Goal: Task Accomplishment & Management: Complete application form

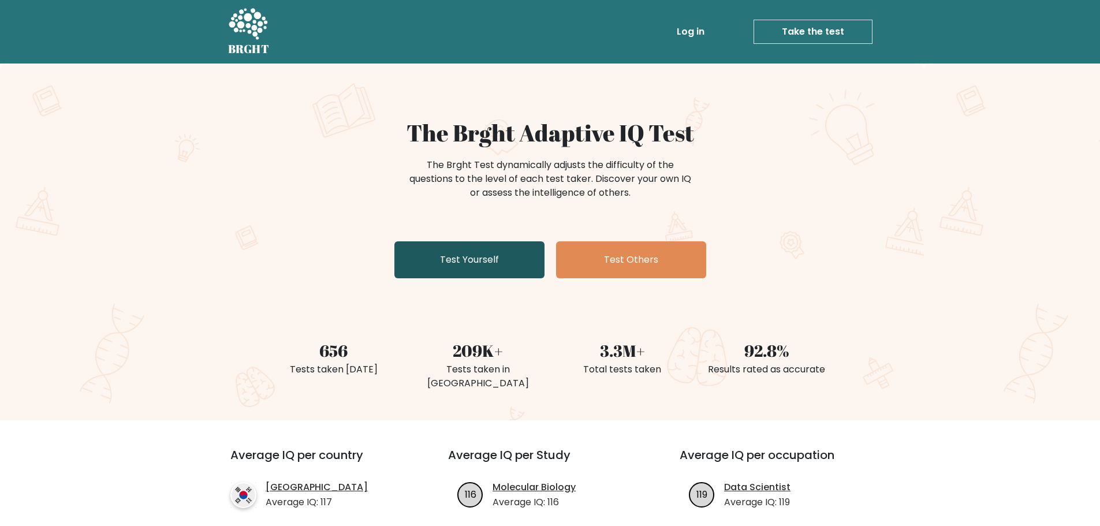
click at [446, 256] on link "Test Yourself" at bounding box center [469, 259] width 150 height 37
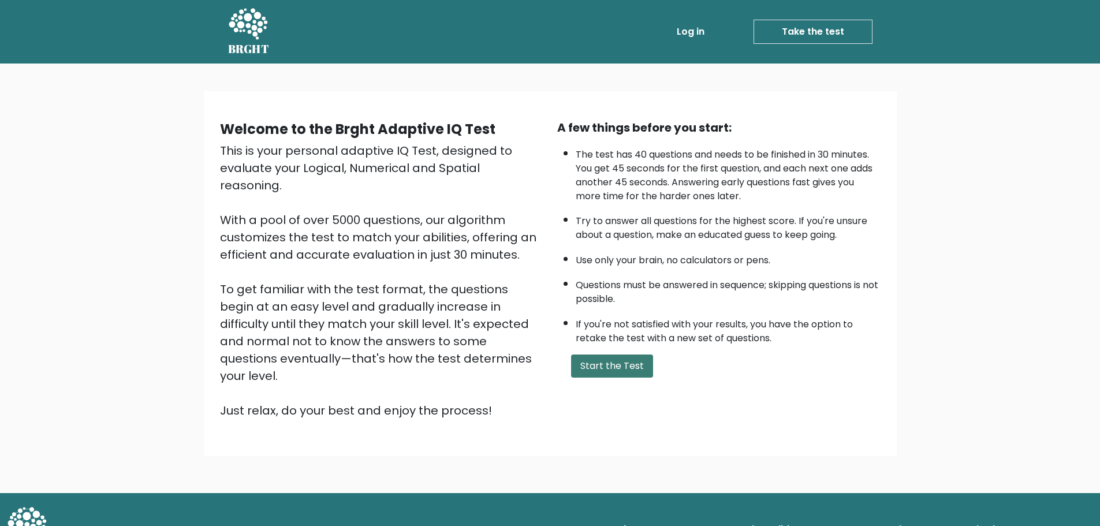
click at [616, 362] on button "Start the Test" at bounding box center [612, 365] width 82 height 23
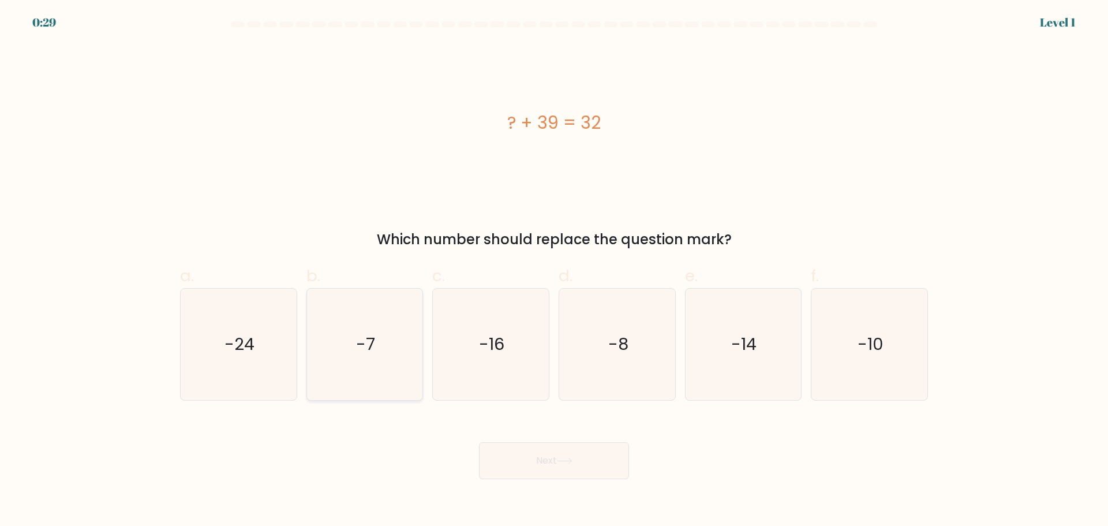
click at [376, 346] on icon "-7" at bounding box center [364, 344] width 111 height 111
click at [554, 271] on input "b. -7" at bounding box center [554, 267] width 1 height 8
radio input "true"
click at [582, 453] on button "Next" at bounding box center [554, 460] width 150 height 37
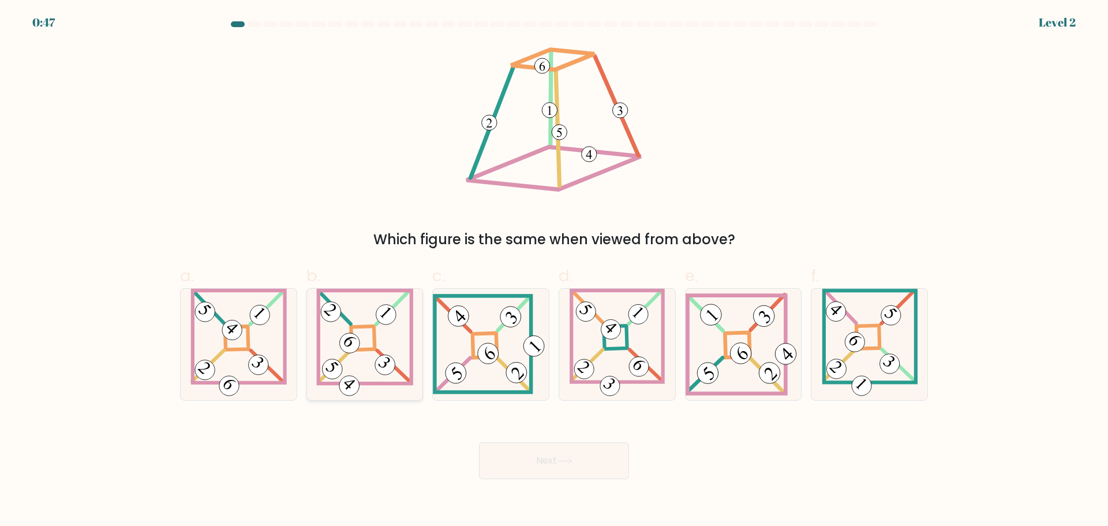
click at [358, 331] on icon at bounding box center [364, 344] width 97 height 111
click at [554, 271] on input "b." at bounding box center [554, 267] width 1 height 8
radio input "true"
click at [567, 459] on icon at bounding box center [565, 461] width 16 height 6
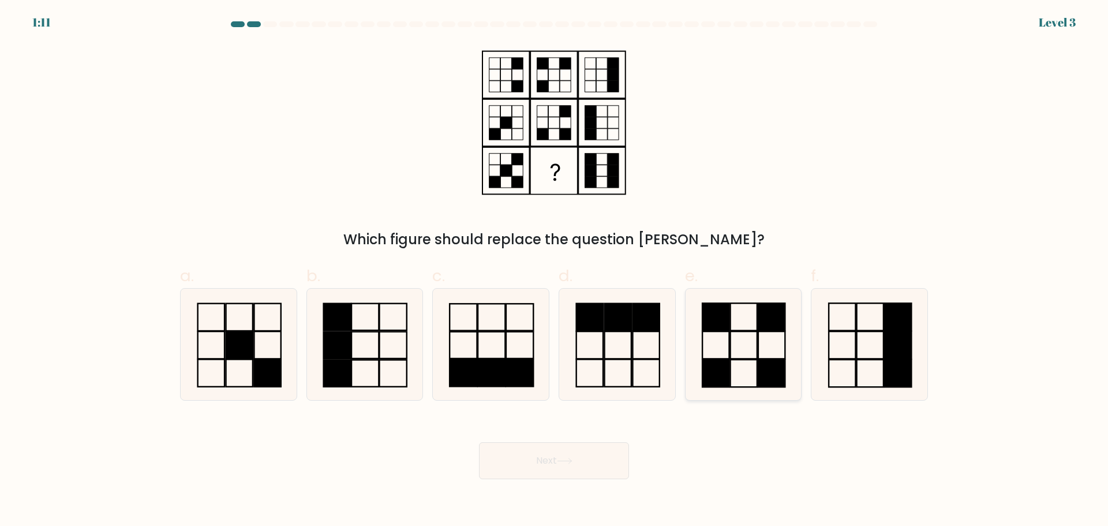
click at [737, 357] on icon at bounding box center [742, 344] width 111 height 111
click at [555, 271] on input "e." at bounding box center [554, 267] width 1 height 8
radio input "true"
click at [581, 468] on button "Next" at bounding box center [554, 460] width 150 height 37
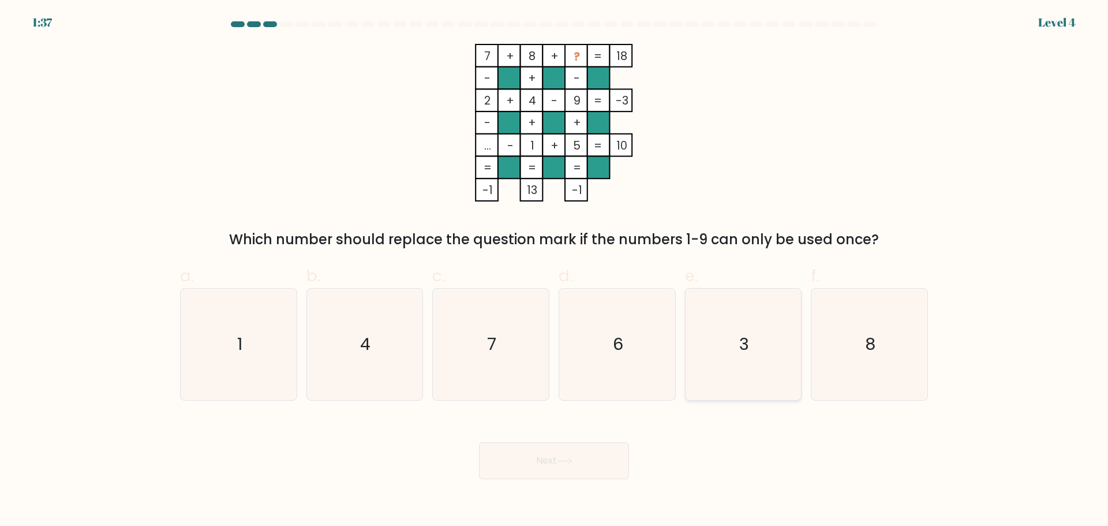
click at [756, 350] on icon "3" at bounding box center [742, 344] width 111 height 111
click at [555, 271] on input "e. 3" at bounding box center [554, 267] width 1 height 8
radio input "true"
click at [585, 460] on button "Next" at bounding box center [554, 460] width 150 height 37
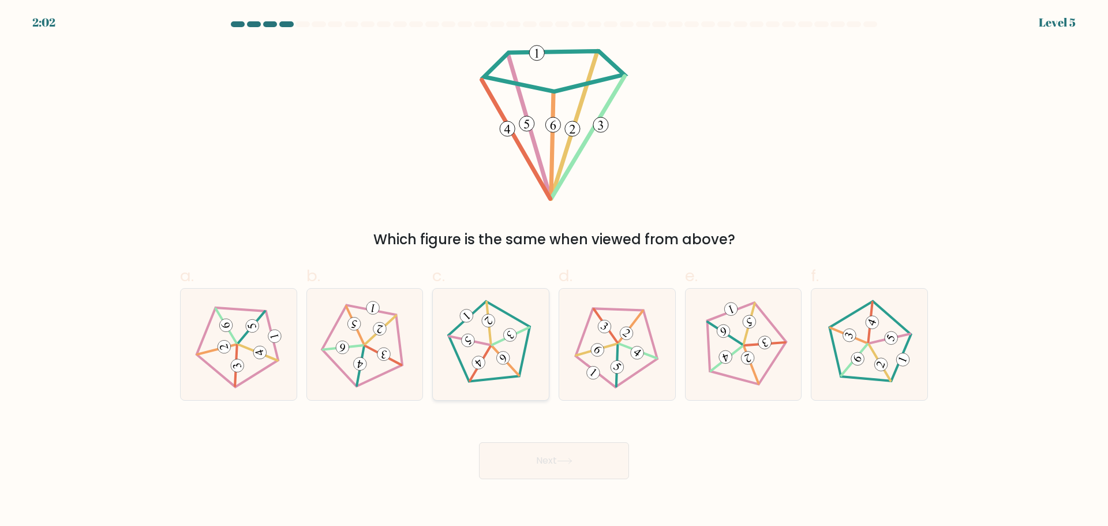
click at [499, 346] on icon at bounding box center [490, 344] width 89 height 89
click at [554, 271] on input "c." at bounding box center [554, 267] width 1 height 8
radio input "true"
click at [598, 459] on button "Next" at bounding box center [554, 460] width 150 height 37
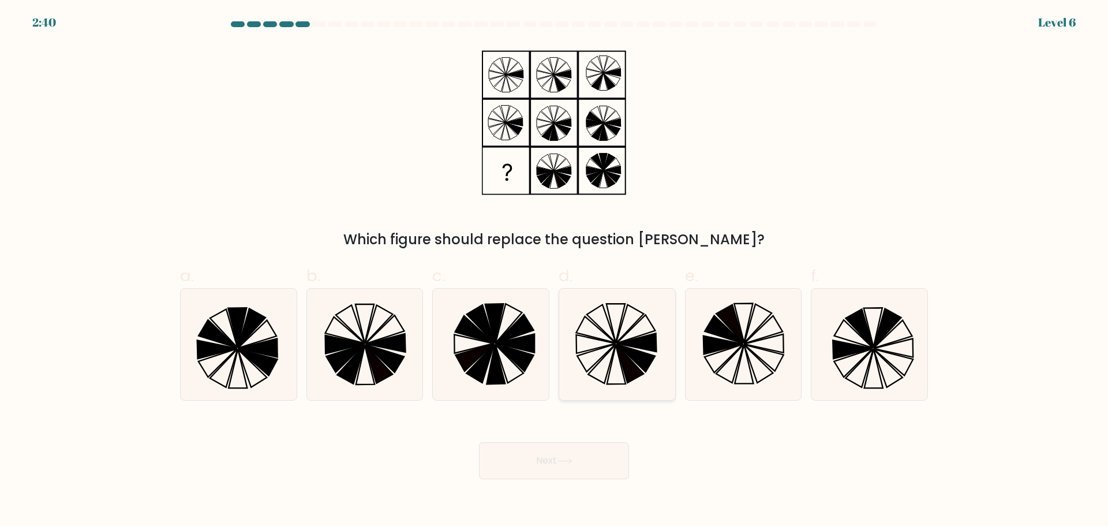
click at [618, 339] on icon at bounding box center [617, 344] width 111 height 111
click at [555, 271] on input "d." at bounding box center [554, 267] width 1 height 8
radio input "true"
click at [580, 462] on button "Next" at bounding box center [554, 460] width 150 height 37
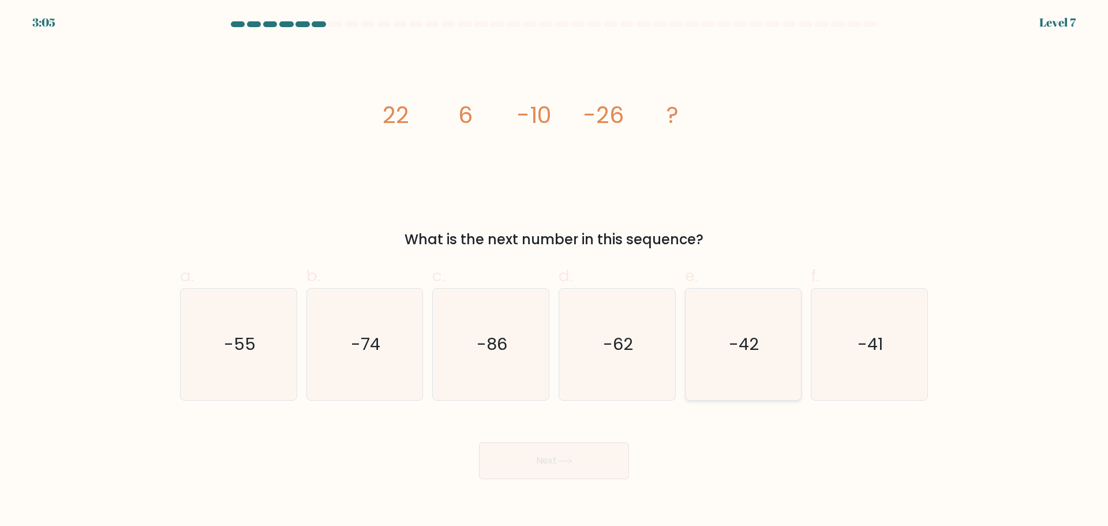
click at [764, 342] on icon "-42" at bounding box center [742, 344] width 111 height 111
click at [555, 271] on input "e. -42" at bounding box center [554, 267] width 1 height 8
radio input "true"
click at [578, 459] on button "Next" at bounding box center [554, 460] width 150 height 37
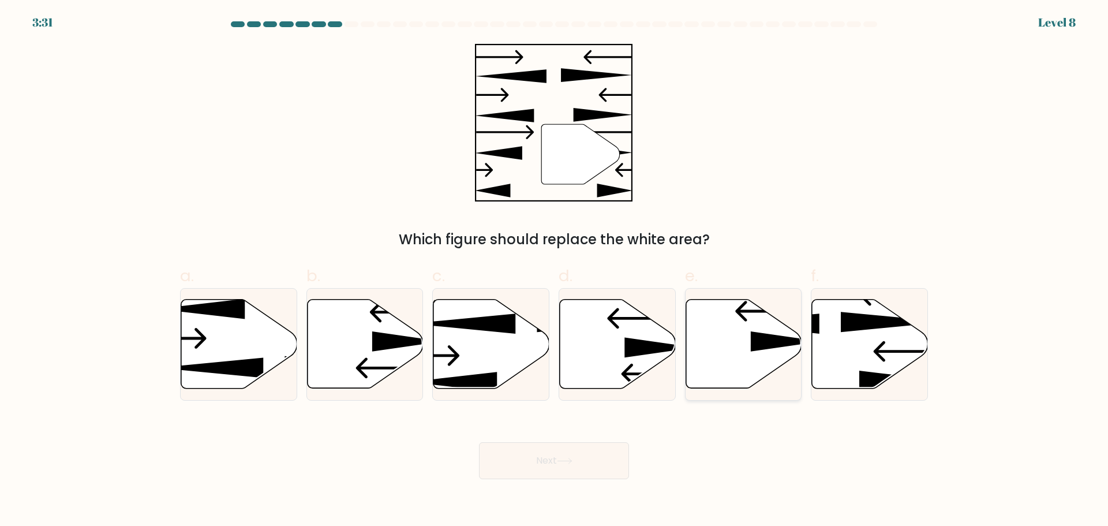
click at [739, 349] on icon at bounding box center [744, 343] width 116 height 89
click at [555, 271] on input "e." at bounding box center [554, 267] width 1 height 8
radio input "true"
click at [542, 459] on button "Next" at bounding box center [554, 460] width 150 height 37
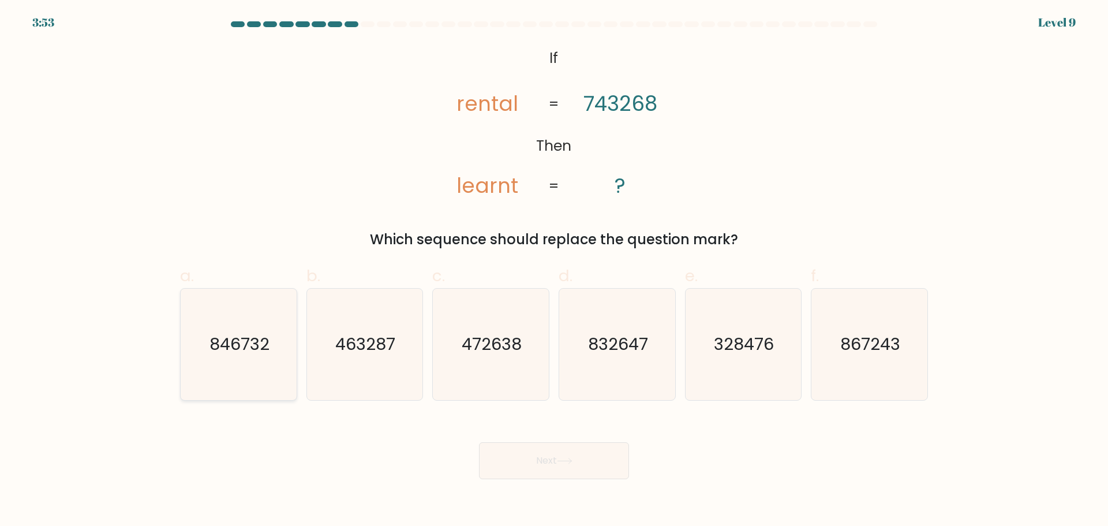
click at [227, 352] on text "846732" at bounding box center [240, 343] width 60 height 23
click at [554, 271] on input "a. 846732" at bounding box center [554, 267] width 1 height 8
radio input "true"
click at [598, 464] on button "Next" at bounding box center [554, 460] width 150 height 37
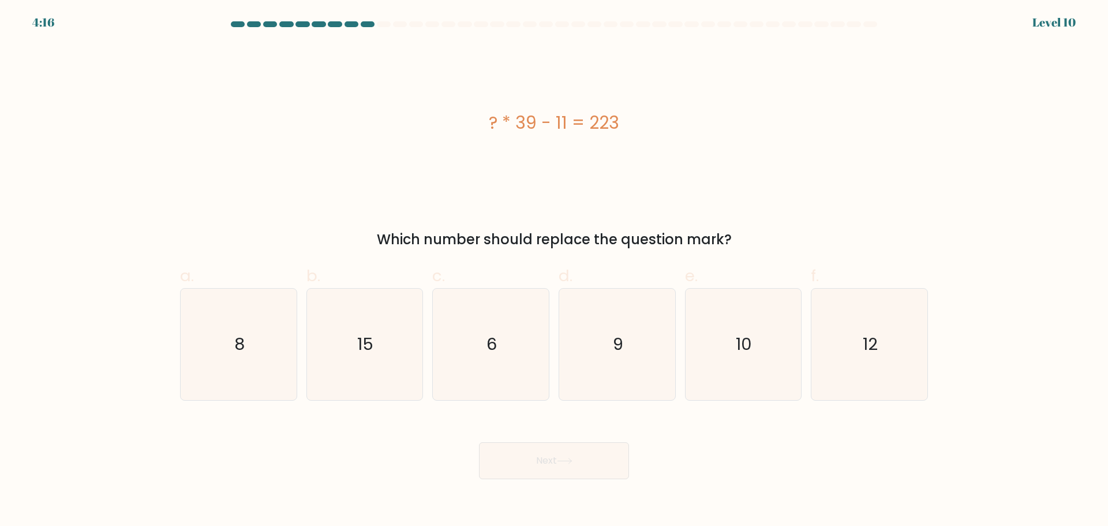
click at [492, 124] on div "? * 39 - 11 = 223" at bounding box center [554, 123] width 748 height 26
click at [617, 132] on div "? * 39 - 11 = 223" at bounding box center [554, 123] width 748 height 26
click at [527, 342] on icon "6" at bounding box center [490, 344] width 111 height 111
click at [554, 271] on input "c. 6" at bounding box center [554, 267] width 1 height 8
radio input "true"
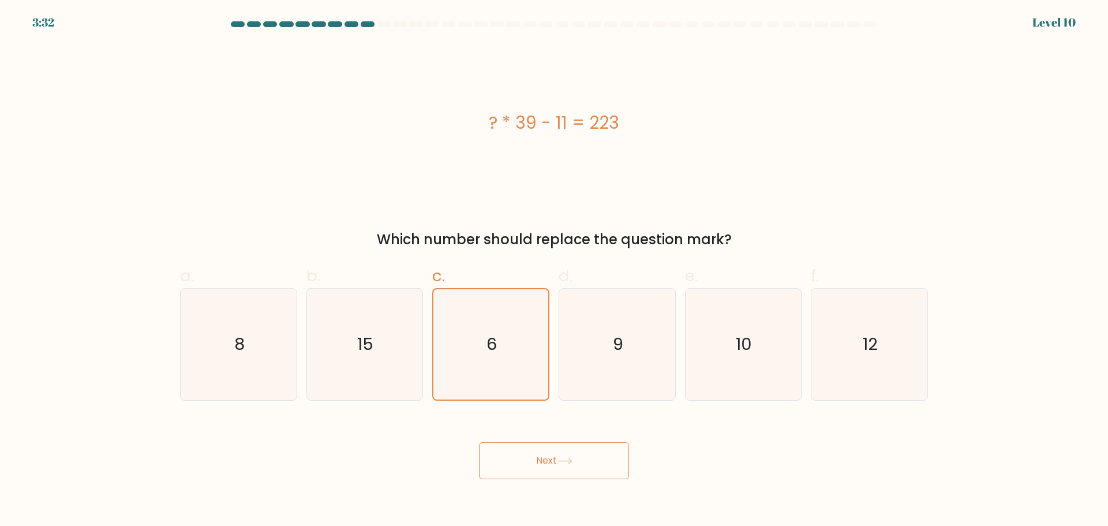
drag, startPoint x: 600, startPoint y: 450, endPoint x: 610, endPoint y: 455, distance: 11.1
click at [600, 451] on button "Next" at bounding box center [554, 460] width 150 height 37
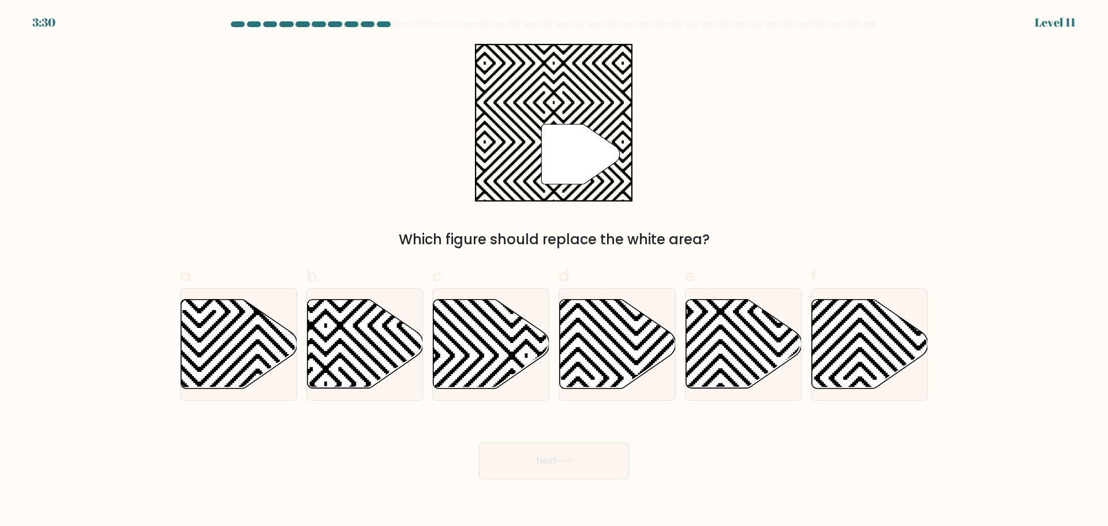
click at [578, 466] on button "Next" at bounding box center [554, 460] width 150 height 37
click at [571, 159] on icon at bounding box center [581, 154] width 79 height 60
click at [354, 355] on icon at bounding box center [326, 384] width 234 height 234
click at [554, 271] on input "b." at bounding box center [554, 267] width 1 height 8
radio input "true"
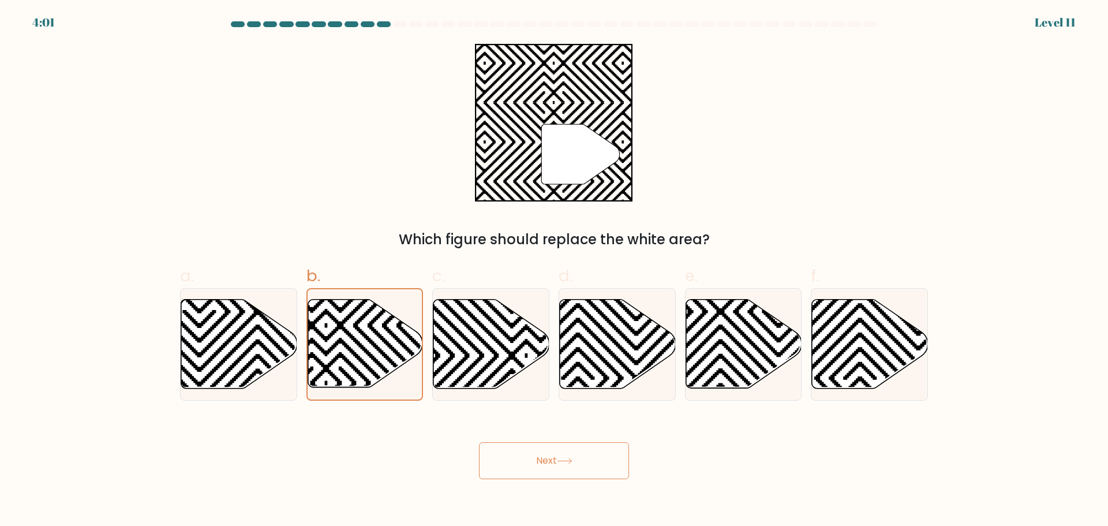
click at [556, 468] on button "Next" at bounding box center [554, 460] width 150 height 37
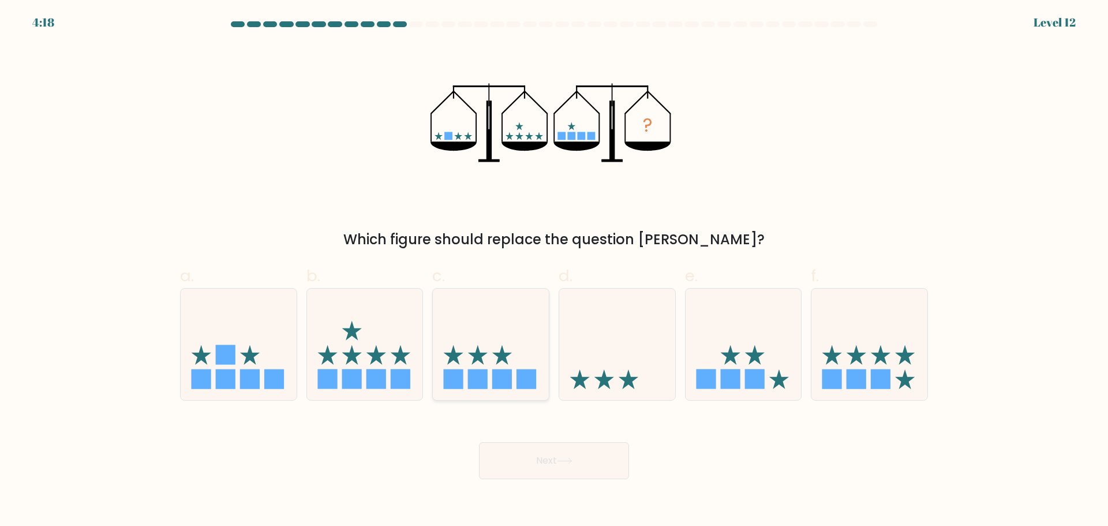
click at [497, 376] on rect at bounding box center [502, 379] width 20 height 20
click at [554, 271] on input "c." at bounding box center [554, 267] width 1 height 8
radio input "true"
click at [567, 456] on button "Next" at bounding box center [554, 460] width 150 height 37
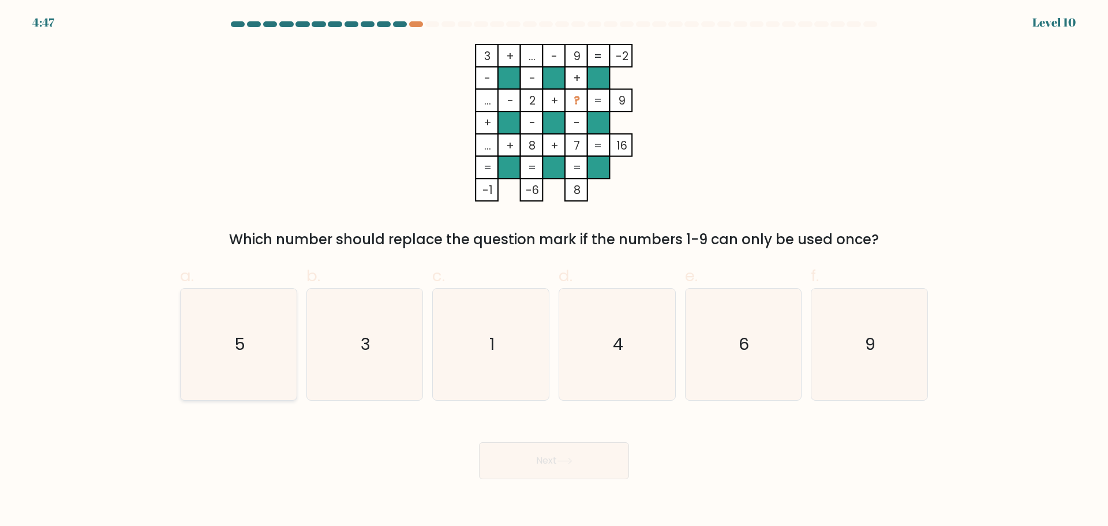
click at [247, 337] on icon "5" at bounding box center [238, 344] width 111 height 111
click at [554, 271] on input "a. 5" at bounding box center [554, 267] width 1 height 8
radio input "true"
click at [608, 468] on button "Next" at bounding box center [554, 460] width 150 height 37
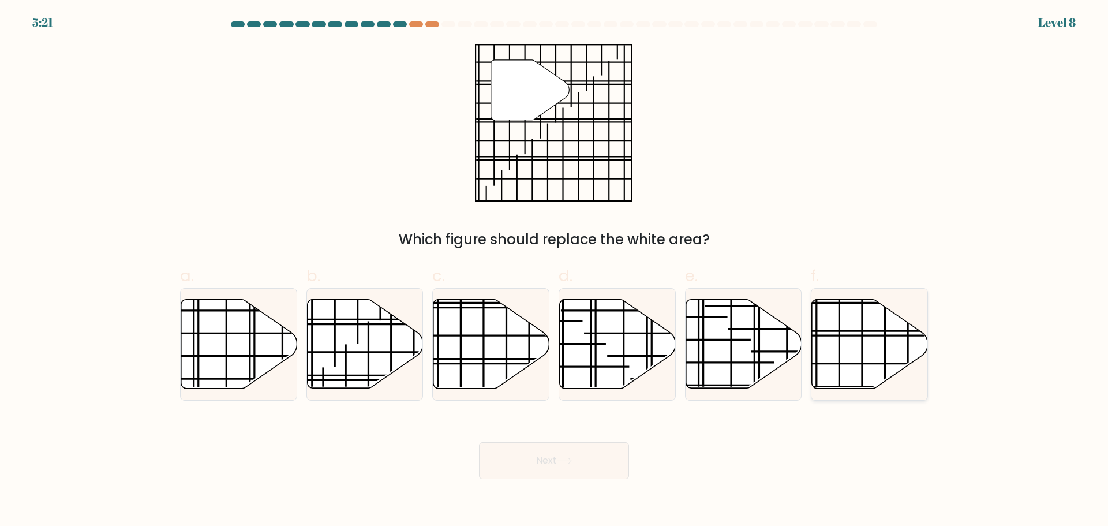
click at [905, 349] on icon at bounding box center [870, 343] width 116 height 89
click at [555, 271] on input "f." at bounding box center [554, 267] width 1 height 8
radio input "true"
click at [574, 470] on button "Next" at bounding box center [554, 460] width 150 height 37
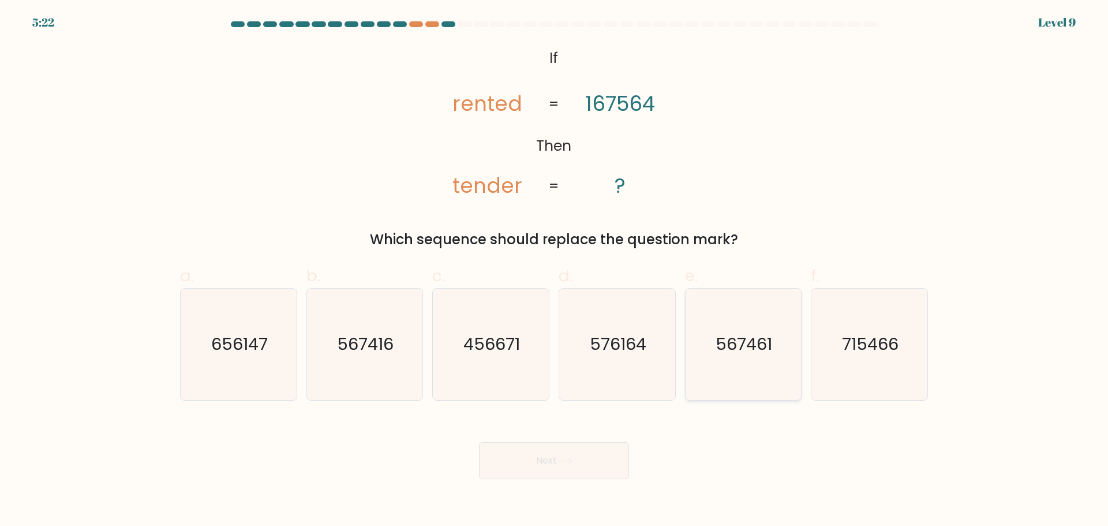
click at [723, 361] on icon "567461" at bounding box center [742, 344] width 111 height 111
click at [555, 271] on input "e. 567461" at bounding box center [554, 267] width 1 height 8
radio input "true"
click at [586, 457] on button "Next" at bounding box center [554, 460] width 150 height 37
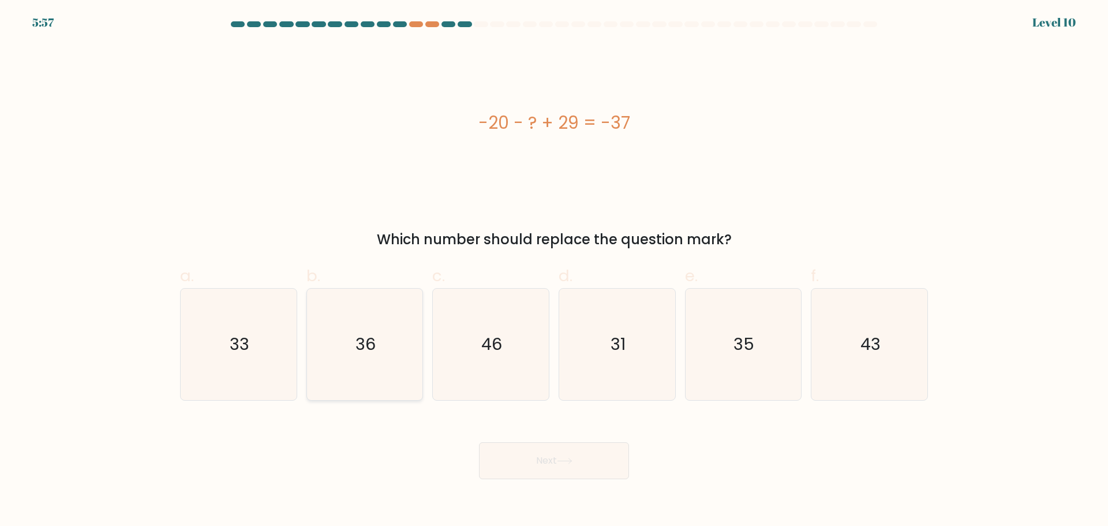
click at [412, 349] on icon "36" at bounding box center [364, 344] width 111 height 111
click at [554, 271] on input "b. 36" at bounding box center [554, 267] width 1 height 8
radio input "true"
click at [537, 456] on button "Next" at bounding box center [554, 460] width 150 height 37
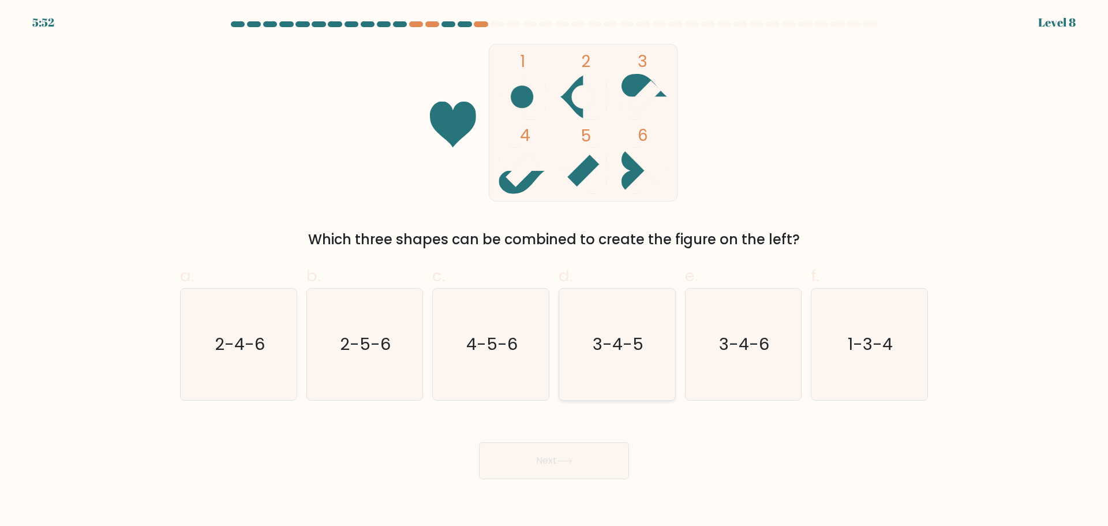
click at [634, 356] on icon "3-4-5" at bounding box center [617, 344] width 111 height 111
click at [555, 271] on input "d. 3-4-5" at bounding box center [554, 267] width 1 height 8
radio input "true"
click at [585, 464] on button "Next" at bounding box center [554, 460] width 150 height 37
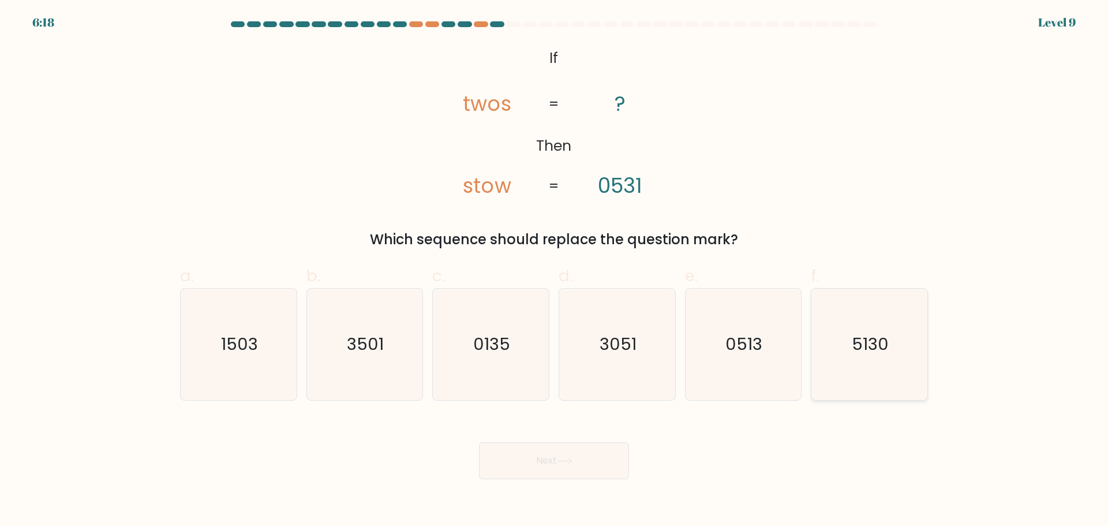
click at [861, 351] on text "5130" at bounding box center [871, 343] width 37 height 23
click at [555, 271] on input "f. 5130" at bounding box center [554, 267] width 1 height 8
radio input "true"
click at [559, 458] on button "Next" at bounding box center [554, 460] width 150 height 37
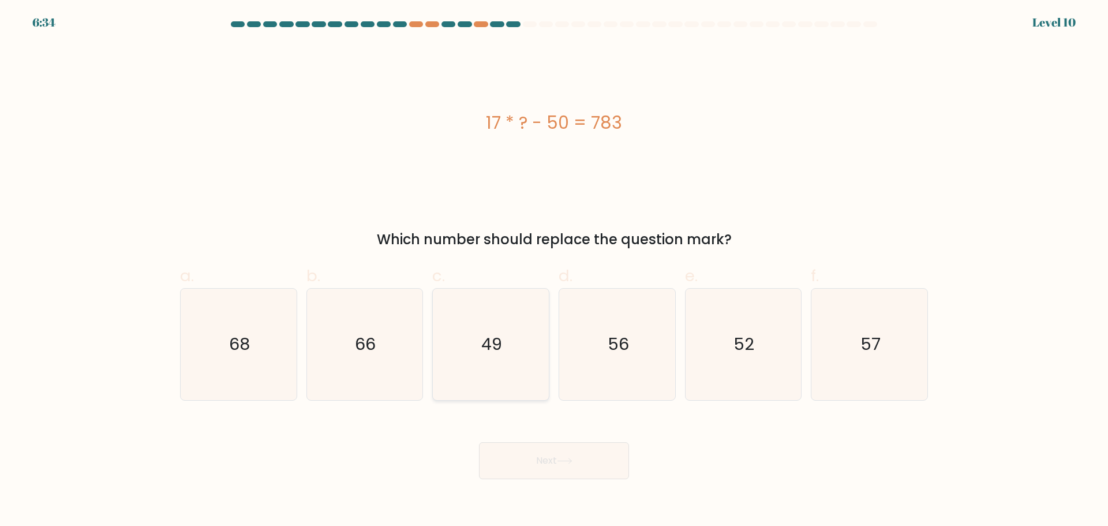
click at [515, 348] on icon "49" at bounding box center [490, 344] width 111 height 111
click at [554, 271] on input "c. 49" at bounding box center [554, 267] width 1 height 8
radio input "true"
click at [563, 465] on button "Next" at bounding box center [554, 460] width 150 height 37
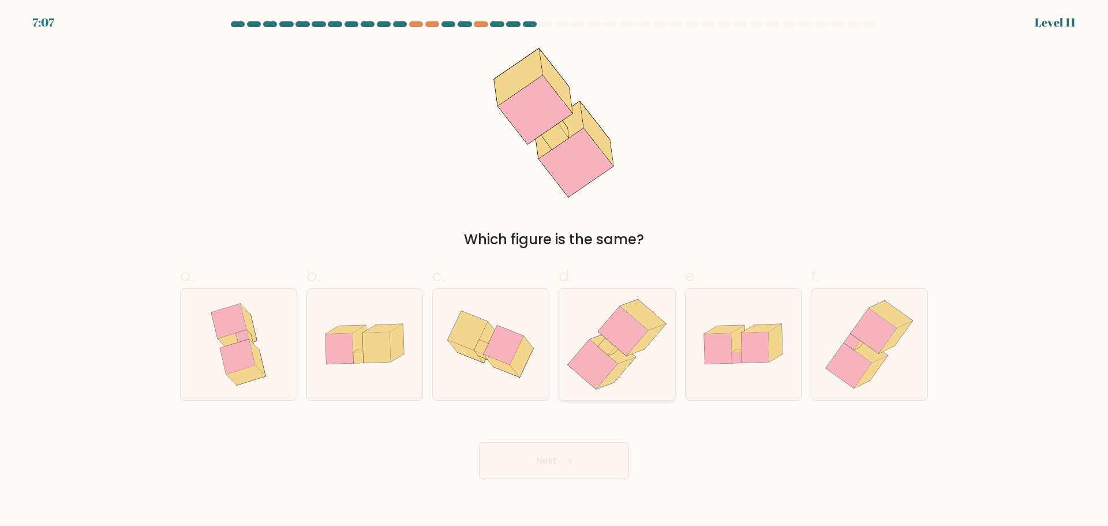
click at [642, 371] on icon at bounding box center [617, 344] width 109 height 111
click at [555, 271] on input "d." at bounding box center [554, 267] width 1 height 8
radio input "true"
click at [604, 466] on button "Next" at bounding box center [554, 460] width 150 height 37
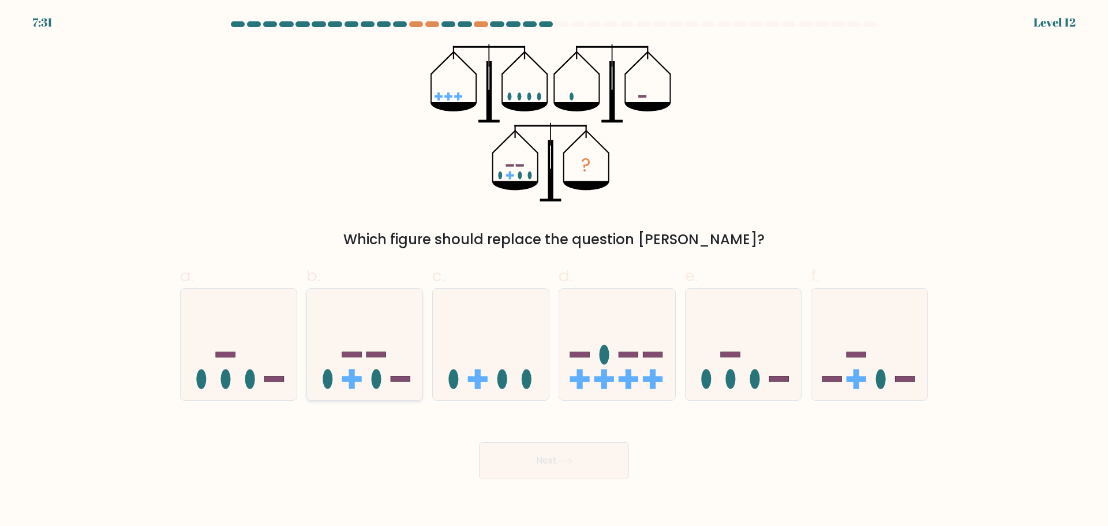
click at [377, 357] on rect at bounding box center [377, 355] width 20 height 6
click at [554, 271] on input "b." at bounding box center [554, 267] width 1 height 8
radio input "true"
click at [574, 454] on button "Next" at bounding box center [554, 460] width 150 height 37
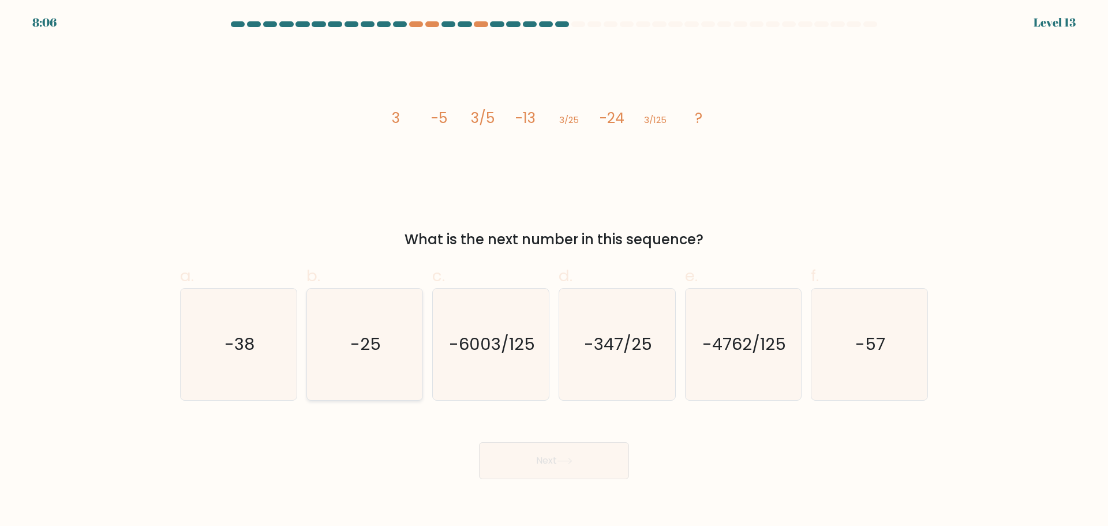
click at [395, 347] on icon "-25" at bounding box center [364, 344] width 111 height 111
click at [554, 271] on input "b. -25" at bounding box center [554, 267] width 1 height 8
radio input "true"
click at [539, 454] on button "Next" at bounding box center [554, 460] width 150 height 37
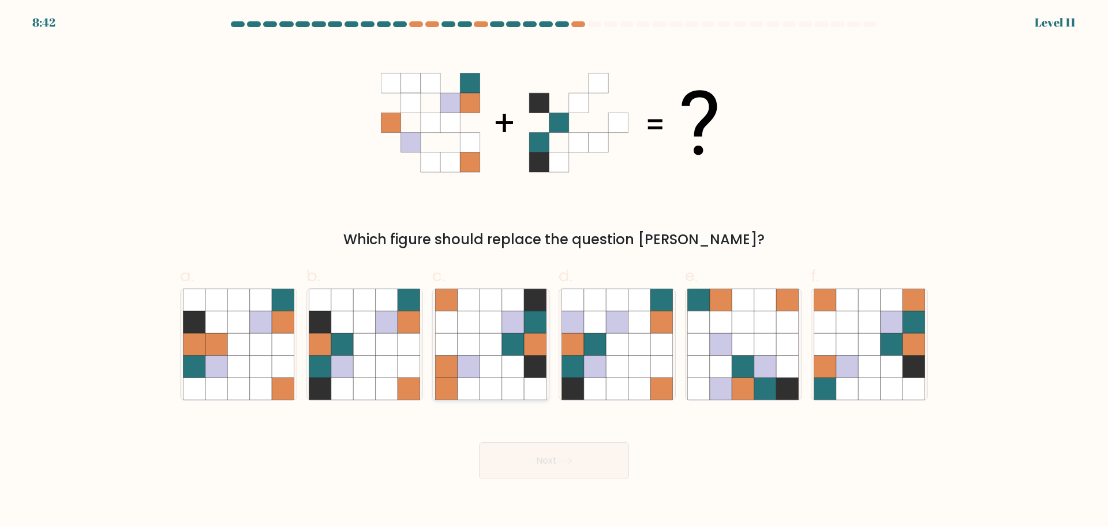
click at [513, 350] on icon at bounding box center [513, 344] width 22 height 22
click at [554, 271] on input "c." at bounding box center [554, 267] width 1 height 8
radio input "true"
click at [582, 470] on button "Next" at bounding box center [554, 460] width 150 height 37
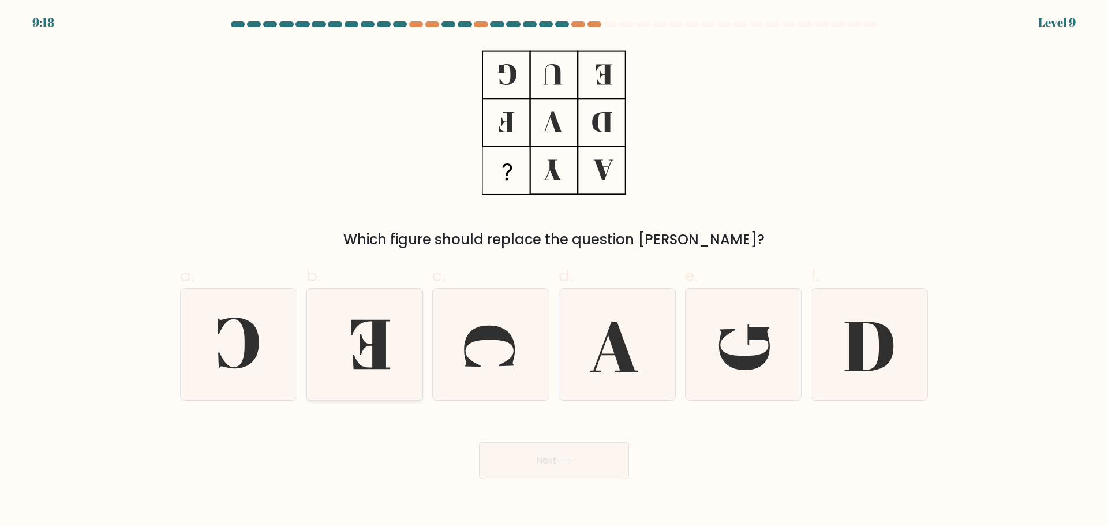
click at [383, 332] on icon at bounding box center [371, 344] width 39 height 50
click at [554, 271] on input "b." at bounding box center [554, 267] width 1 height 8
radio input "true"
click at [522, 465] on button "Next" at bounding box center [554, 460] width 150 height 37
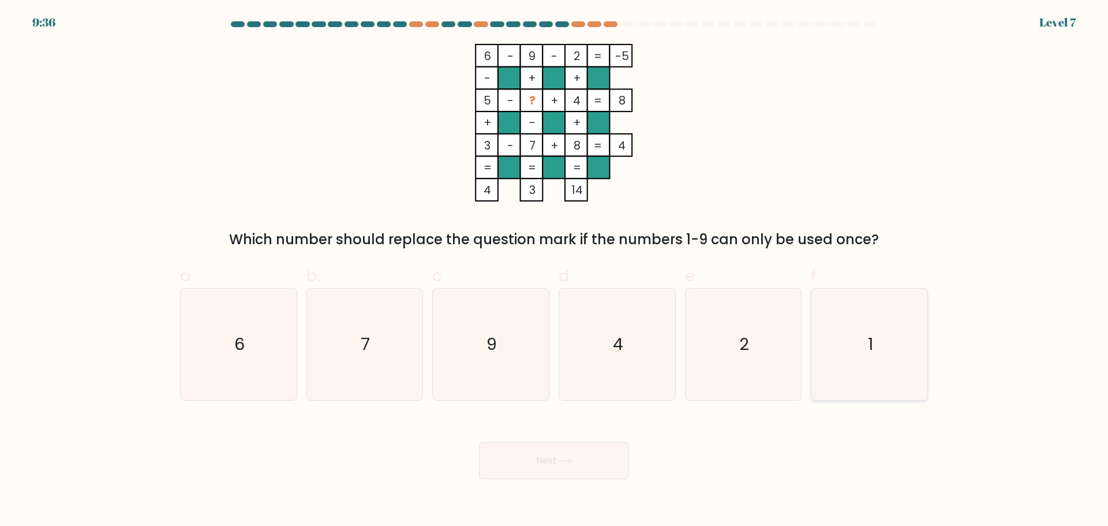
click at [827, 366] on icon "1" at bounding box center [869, 344] width 111 height 111
click at [555, 271] on input "f. 1" at bounding box center [554, 267] width 1 height 8
radio input "true"
click at [530, 462] on button "Next" at bounding box center [554, 460] width 150 height 37
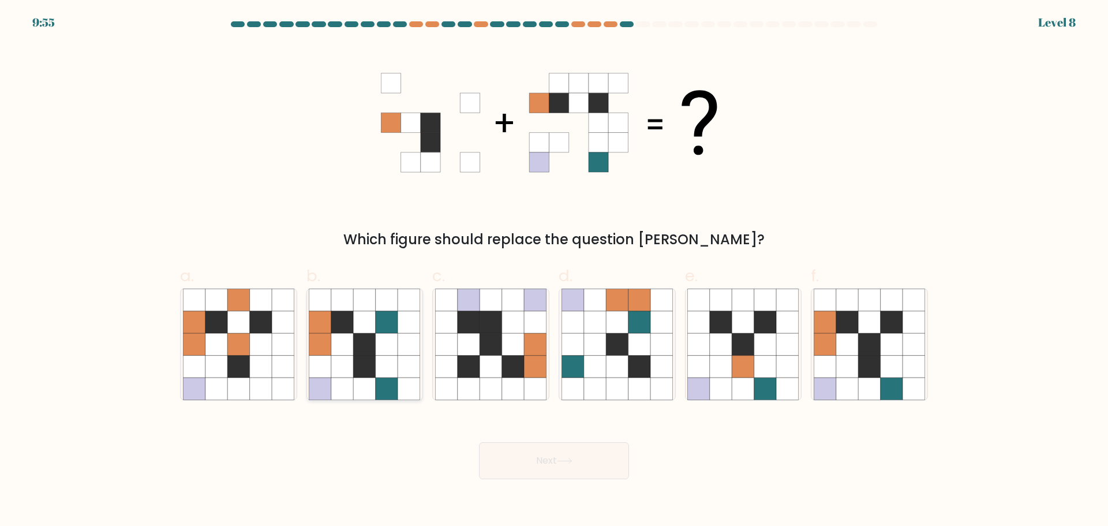
click at [361, 343] on icon at bounding box center [365, 344] width 22 height 22
click at [554, 271] on input "b." at bounding box center [554, 267] width 1 height 8
radio input "true"
click at [566, 466] on button "Next" at bounding box center [554, 460] width 150 height 37
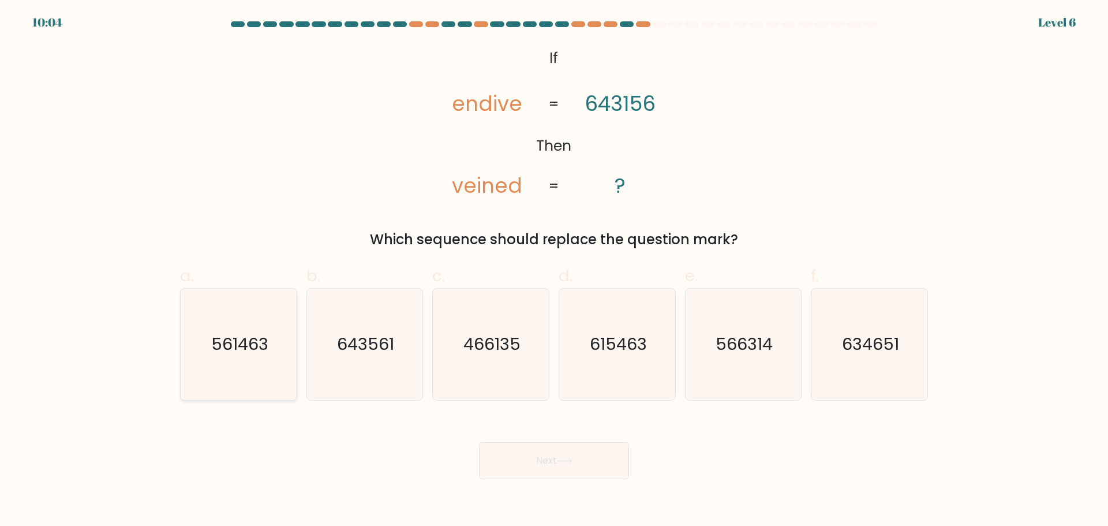
click at [270, 337] on icon "561463" at bounding box center [238, 344] width 111 height 111
click at [554, 271] on input "a. 561463" at bounding box center [554, 267] width 1 height 8
radio input "true"
click at [578, 459] on button "Next" at bounding box center [554, 460] width 150 height 37
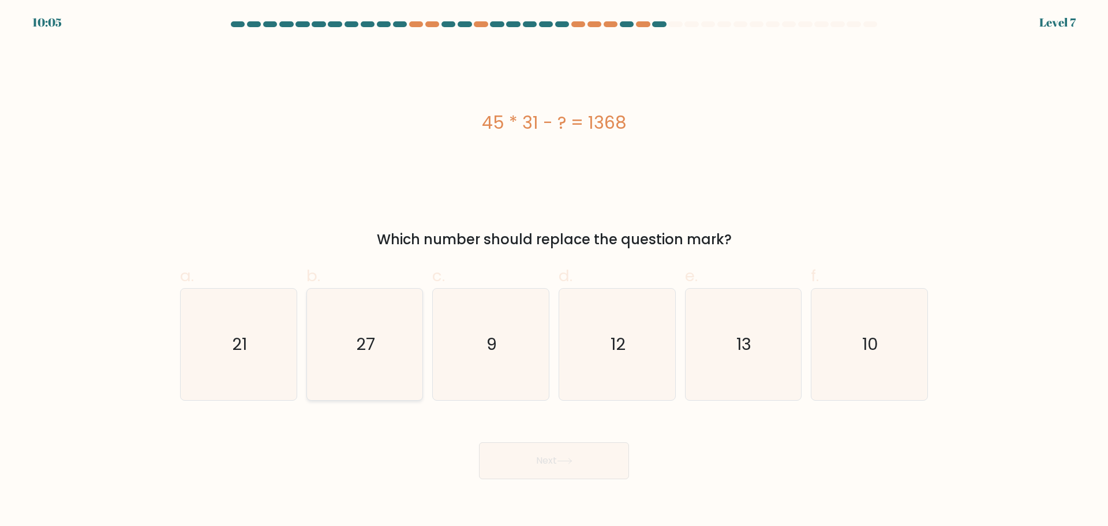
click at [353, 361] on icon "27" at bounding box center [364, 344] width 111 height 111
click at [554, 271] on input "b. 27" at bounding box center [554, 267] width 1 height 8
radio input "true"
click at [563, 453] on button "Next" at bounding box center [554, 460] width 150 height 37
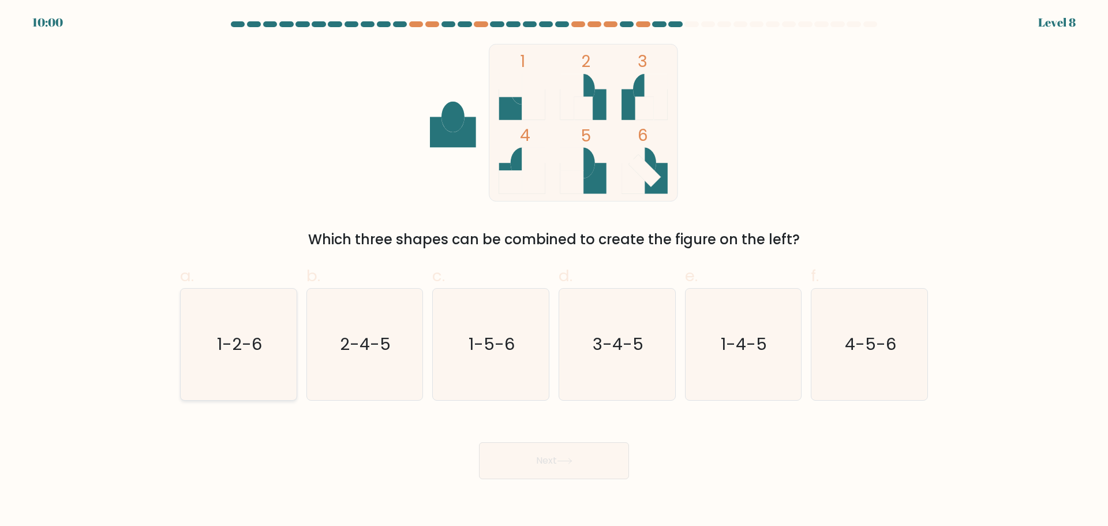
click at [241, 353] on text "1-2-6" at bounding box center [239, 343] width 45 height 23
click at [554, 271] on input "a. 1-2-6" at bounding box center [554, 267] width 1 height 8
radio input "true"
click at [550, 459] on button "Next" at bounding box center [554, 460] width 150 height 37
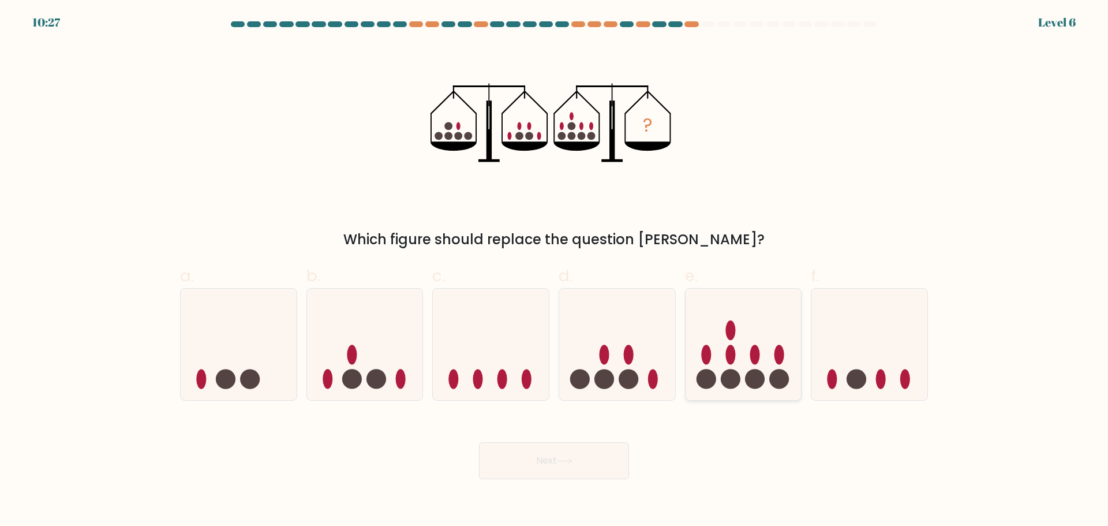
click at [737, 358] on icon at bounding box center [744, 344] width 116 height 96
click at [555, 271] on input "e." at bounding box center [554, 267] width 1 height 8
radio input "true"
click at [592, 459] on button "Next" at bounding box center [554, 460] width 150 height 37
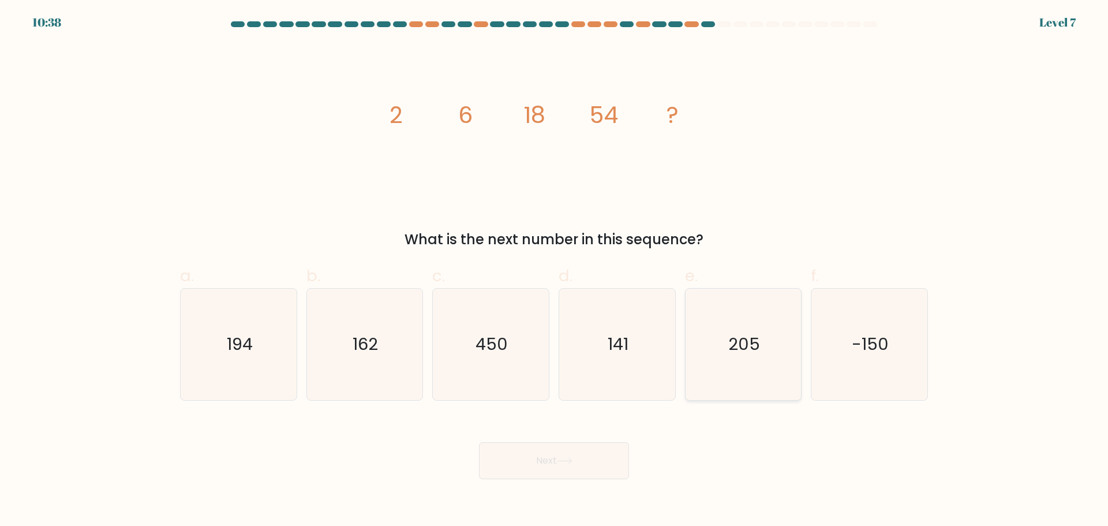
click at [745, 367] on icon "205" at bounding box center [742, 344] width 111 height 111
click at [555, 271] on input "e. 205" at bounding box center [554, 267] width 1 height 8
radio input "true"
click at [607, 447] on button "Next" at bounding box center [554, 460] width 150 height 37
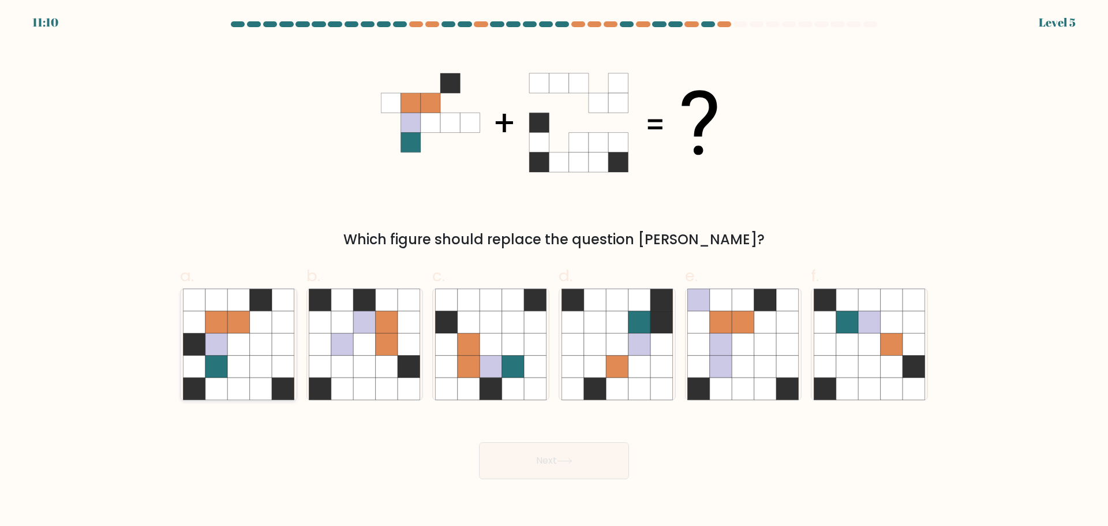
click at [258, 304] on icon at bounding box center [261, 300] width 22 height 22
click at [554, 271] on input "a." at bounding box center [554, 267] width 1 height 8
radio input "true"
click at [541, 451] on button "Next" at bounding box center [554, 460] width 150 height 37
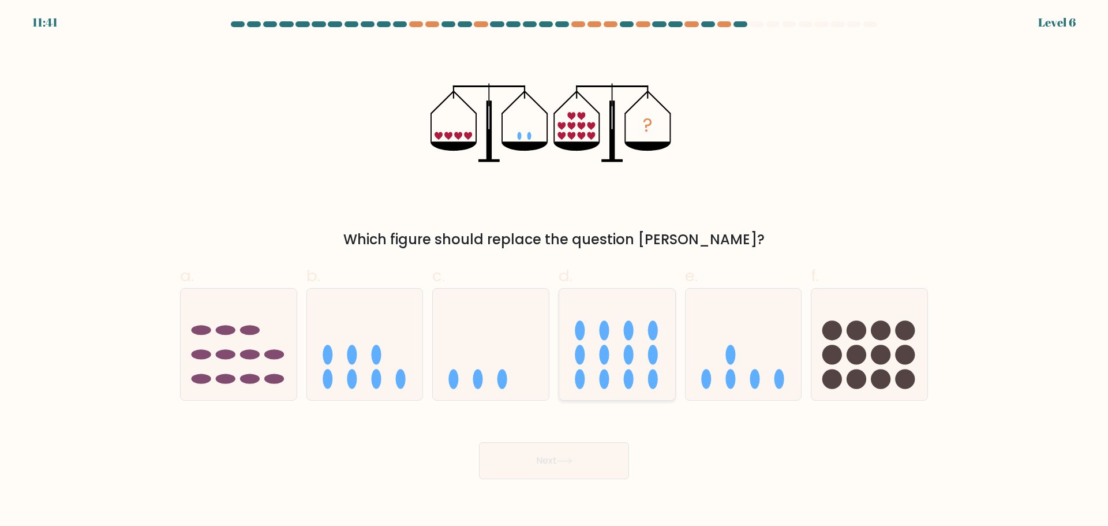
click at [601, 376] on ellipse at bounding box center [605, 379] width 10 height 20
click at [555, 271] on input "d." at bounding box center [554, 267] width 1 height 8
radio input "true"
click at [590, 464] on button "Next" at bounding box center [554, 460] width 150 height 37
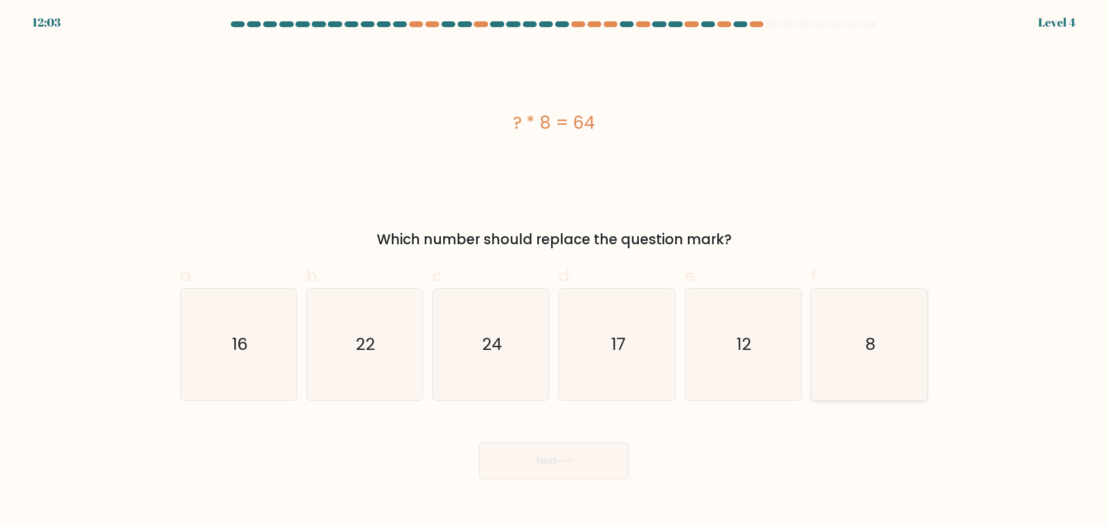
click at [889, 364] on icon "8" at bounding box center [869, 344] width 111 height 111
click at [555, 271] on input "f. 8" at bounding box center [554, 267] width 1 height 8
radio input "true"
click at [601, 474] on button "Next" at bounding box center [554, 460] width 150 height 37
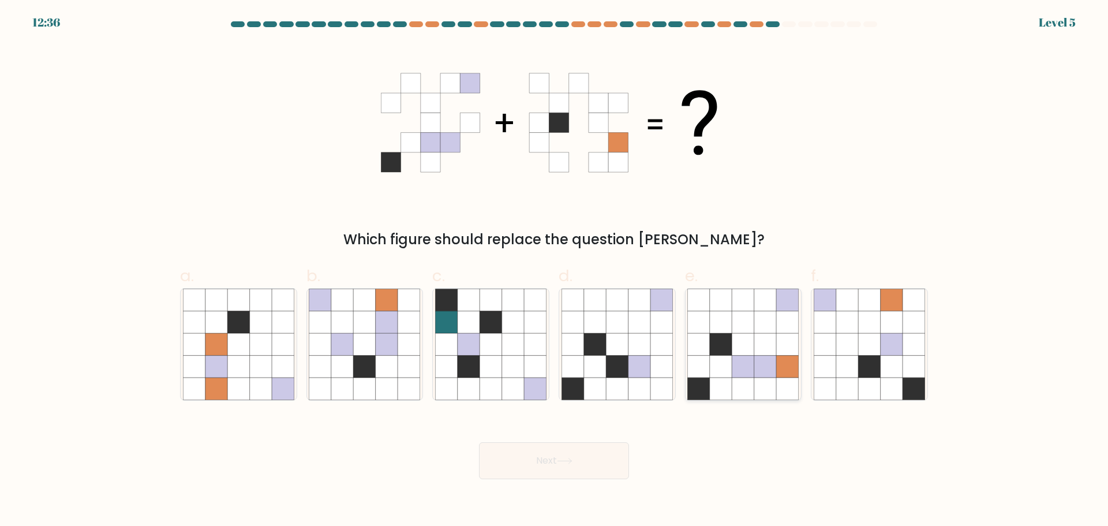
click at [745, 357] on icon at bounding box center [743, 366] width 22 height 22
click at [555, 271] on input "e." at bounding box center [554, 267] width 1 height 8
radio input "true"
click at [640, 473] on div "Next" at bounding box center [554, 446] width 762 height 65
click at [592, 471] on button "Next" at bounding box center [554, 460] width 150 height 37
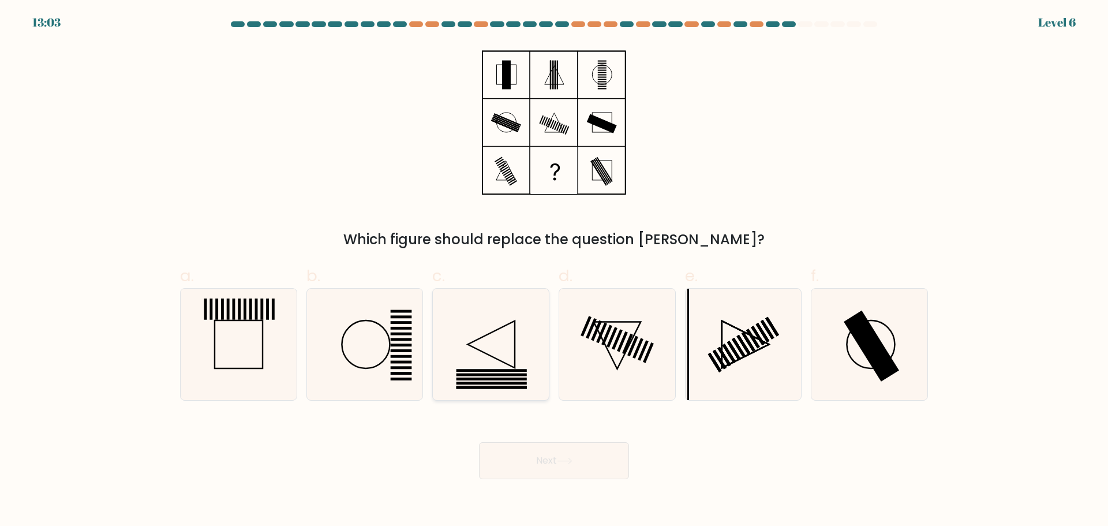
click at [514, 364] on icon at bounding box center [490, 344] width 111 height 111
click at [554, 271] on input "c." at bounding box center [554, 267] width 1 height 8
radio input "true"
click at [559, 462] on button "Next" at bounding box center [554, 460] width 150 height 37
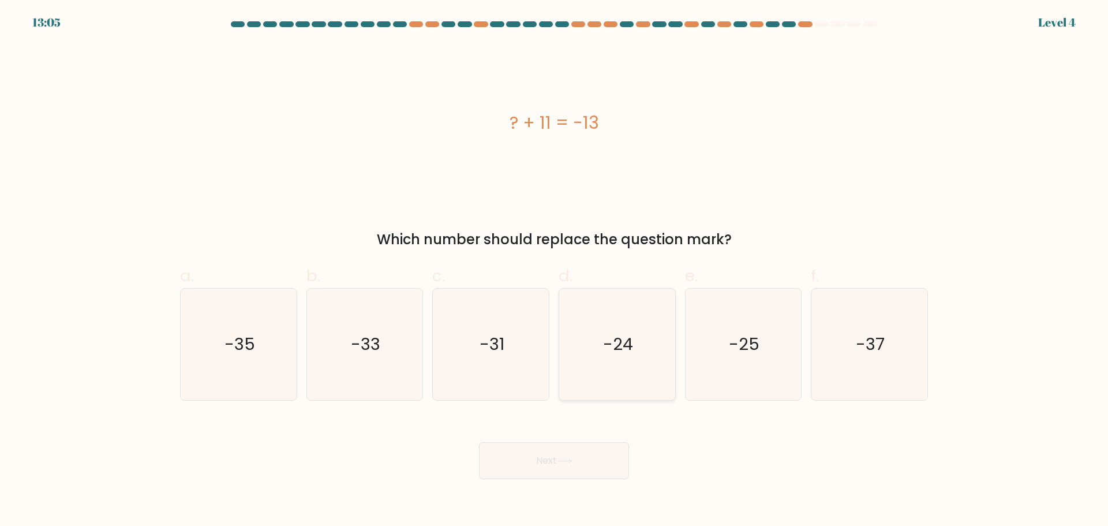
click at [638, 375] on icon "-24" at bounding box center [617, 344] width 111 height 111
click at [555, 271] on input "d. -24" at bounding box center [554, 267] width 1 height 8
radio input "true"
drag, startPoint x: 580, startPoint y: 433, endPoint x: 573, endPoint y: 454, distance: 21.2
click at [580, 434] on div "Next" at bounding box center [554, 446] width 762 height 65
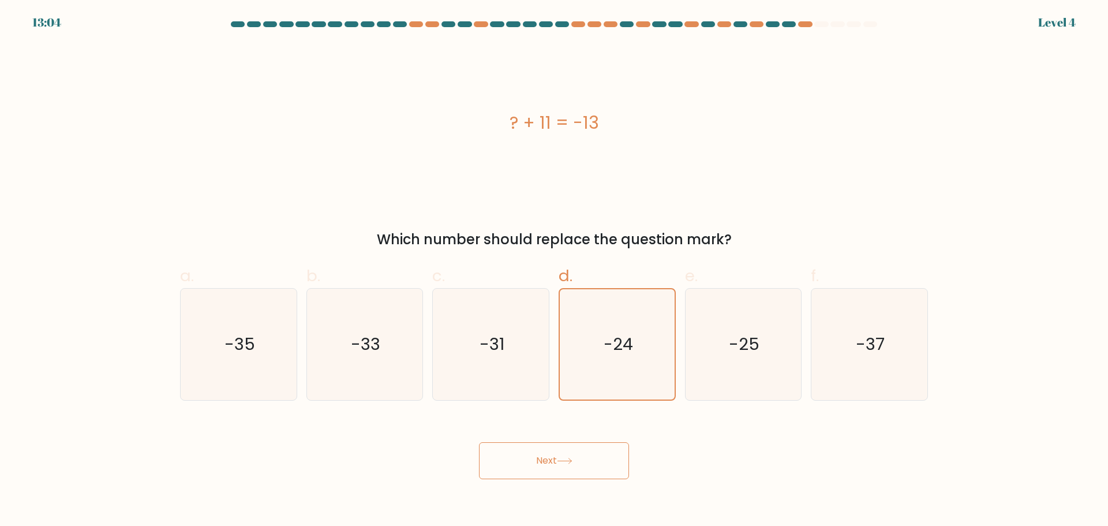
click at [571, 460] on icon at bounding box center [565, 460] width 14 height 5
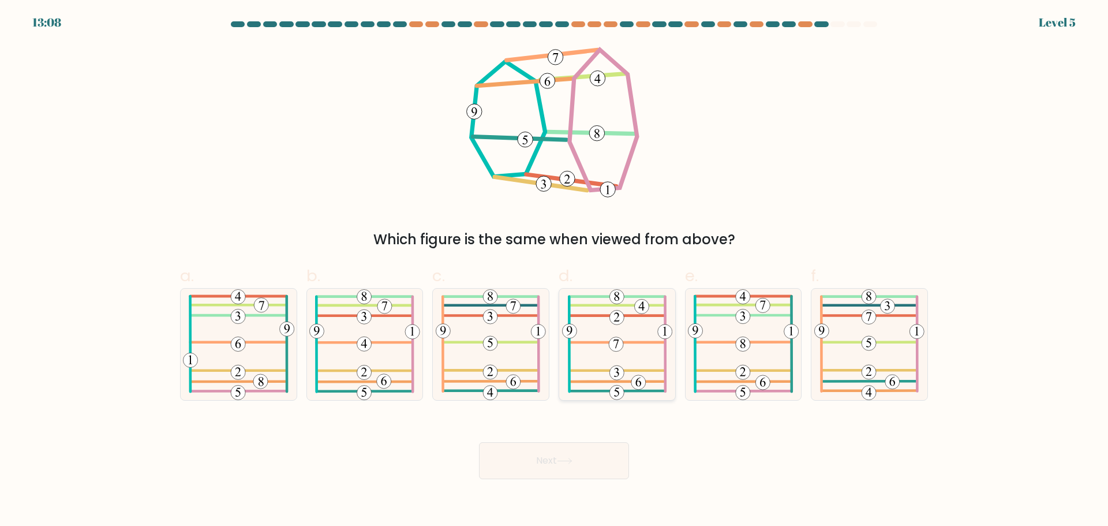
click at [613, 391] on 571 at bounding box center [617, 392] width 14 height 14
click at [555, 271] on input "d." at bounding box center [554, 267] width 1 height 8
radio input "true"
click at [580, 480] on body "13:07 Level 5" at bounding box center [554, 263] width 1108 height 526
click at [585, 457] on button "Next" at bounding box center [554, 460] width 150 height 37
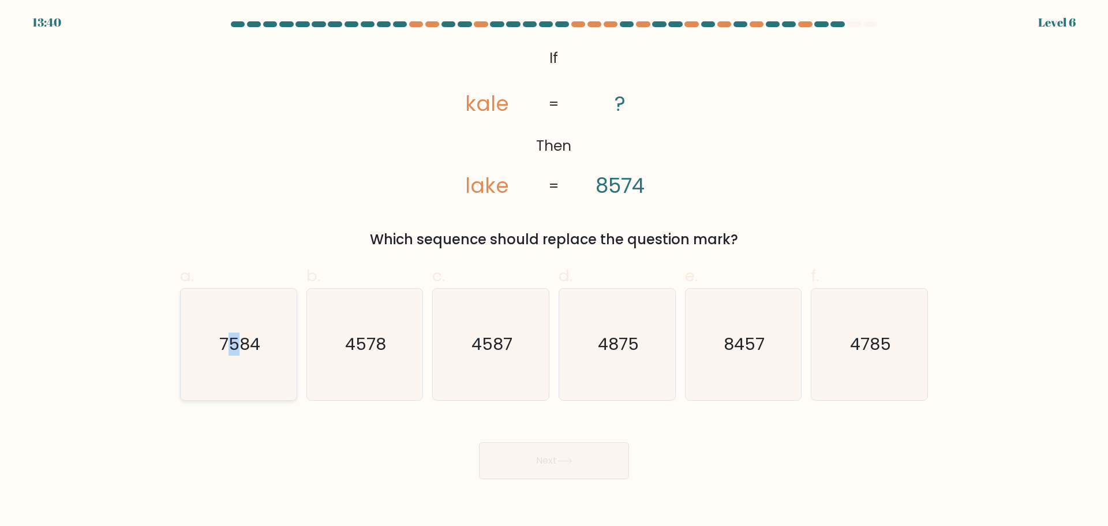
click at [235, 356] on icon "7584" at bounding box center [238, 344] width 111 height 111
click at [589, 469] on button "Next" at bounding box center [554, 460] width 150 height 37
click at [252, 346] on text "7584" at bounding box center [239, 343] width 41 height 23
click at [554, 271] on input "a. 7584" at bounding box center [554, 267] width 1 height 8
radio input "true"
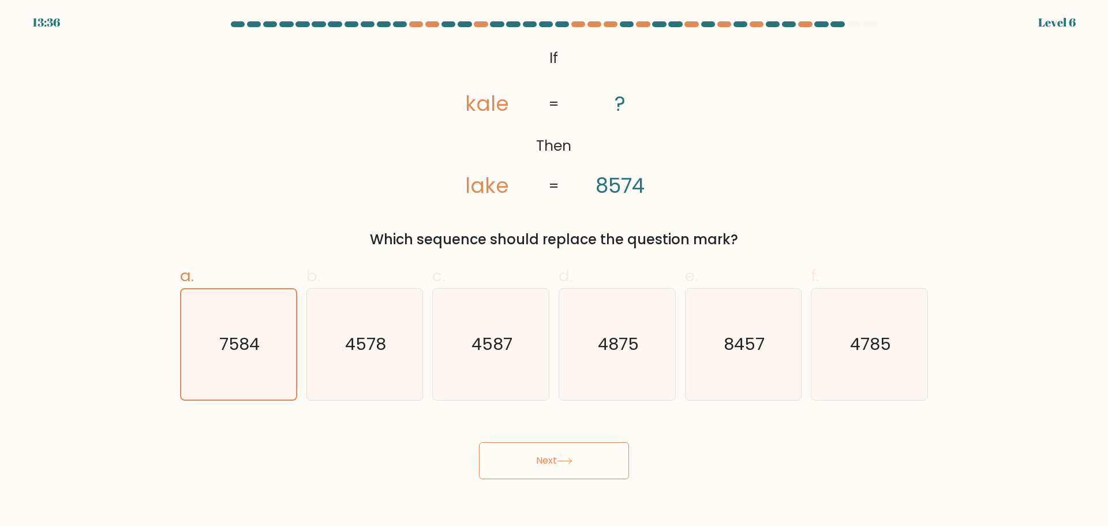
click at [509, 454] on button "Next" at bounding box center [554, 460] width 150 height 37
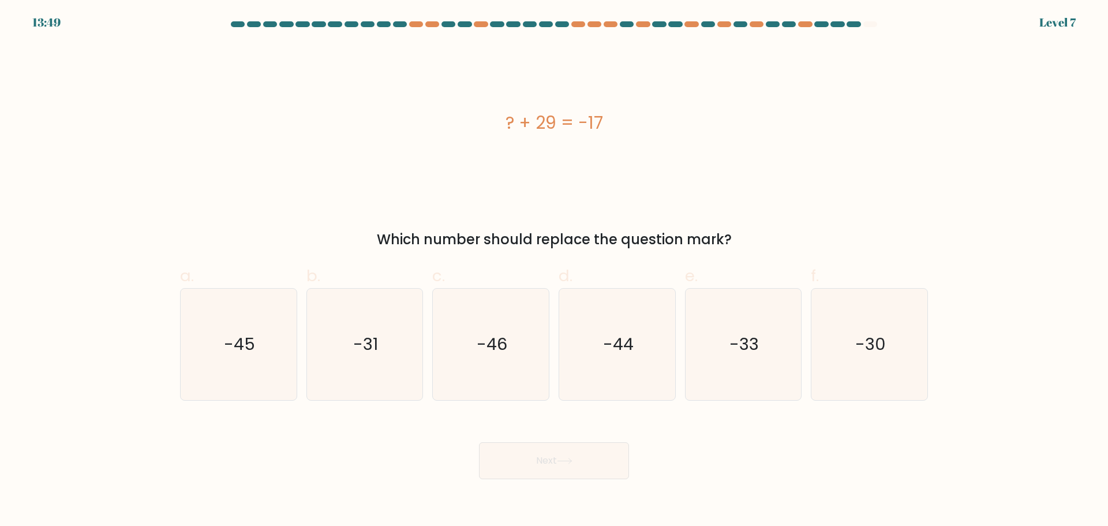
click at [429, 367] on div "c. -46" at bounding box center [491, 332] width 126 height 136
click at [512, 373] on icon "-46" at bounding box center [490, 344] width 111 height 111
click at [554, 271] on input "c. -46" at bounding box center [554, 267] width 1 height 8
radio input "true"
click at [598, 459] on button "Next" at bounding box center [554, 460] width 150 height 37
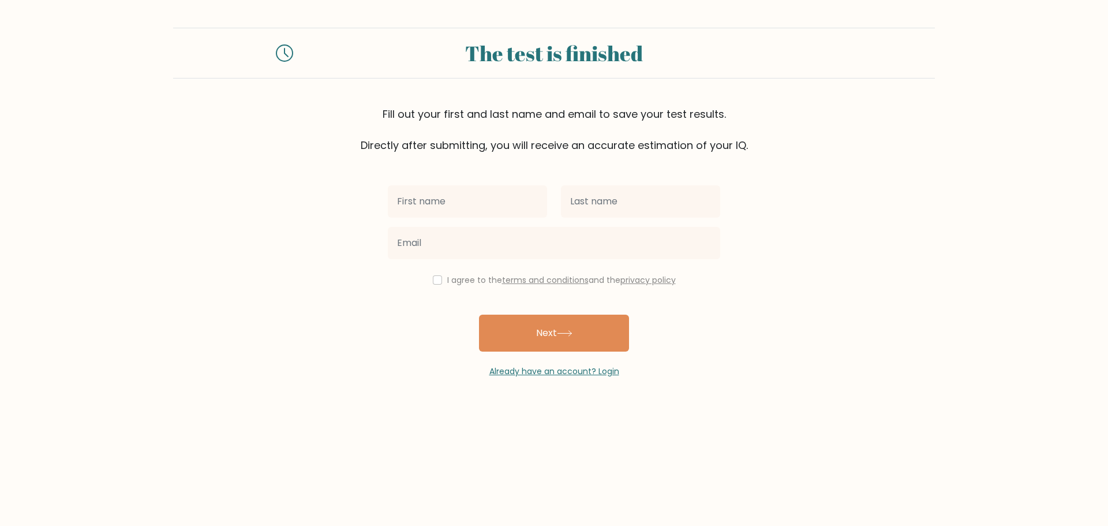
click at [432, 203] on input "text" at bounding box center [467, 201] width 159 height 32
type input "[PERSON_NAME]"
click at [595, 215] on input "text" at bounding box center [640, 201] width 159 height 32
type input "Salva"
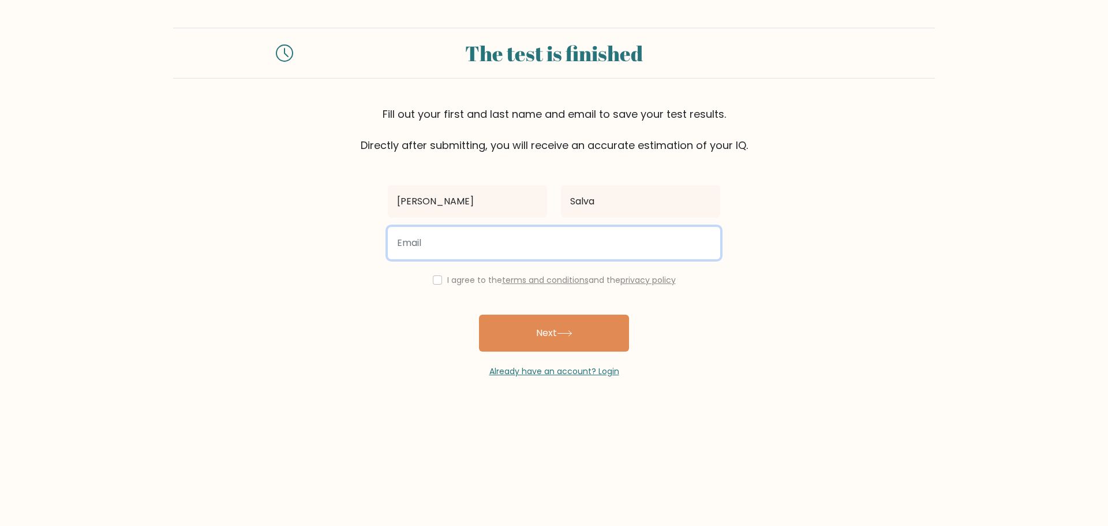
click at [453, 249] on input "email" at bounding box center [554, 243] width 332 height 32
type input "janesalva5@gmail.com"
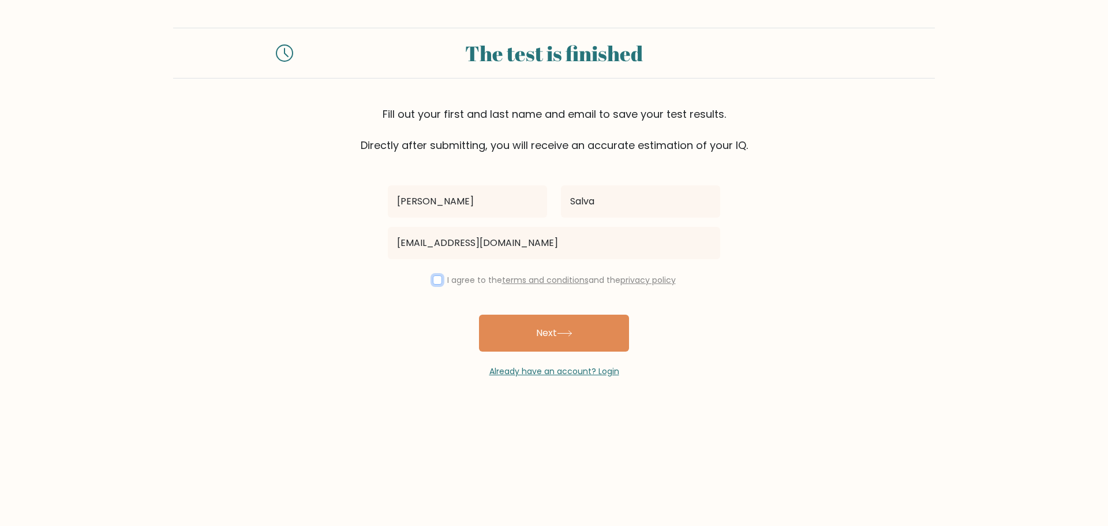
click at [433, 276] on input "checkbox" at bounding box center [437, 279] width 9 height 9
checkbox input "true"
click at [580, 348] on button "Next" at bounding box center [554, 333] width 150 height 37
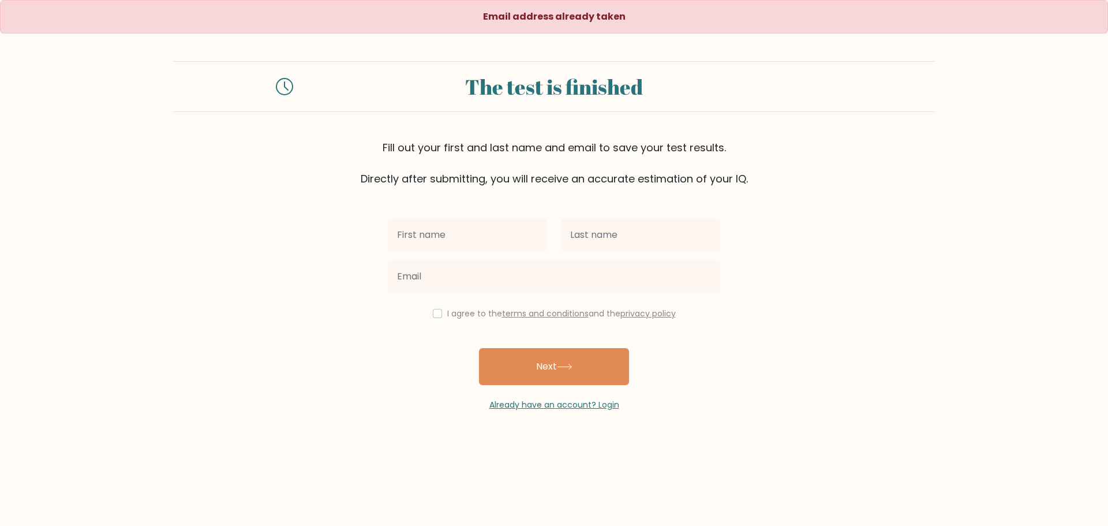
click at [459, 233] on input "text" at bounding box center [467, 235] width 159 height 32
type input "Barbet Jane"
click at [560, 242] on div at bounding box center [640, 235] width 173 height 42
click at [598, 242] on input "text" at bounding box center [640, 235] width 159 height 32
type input "Salva"
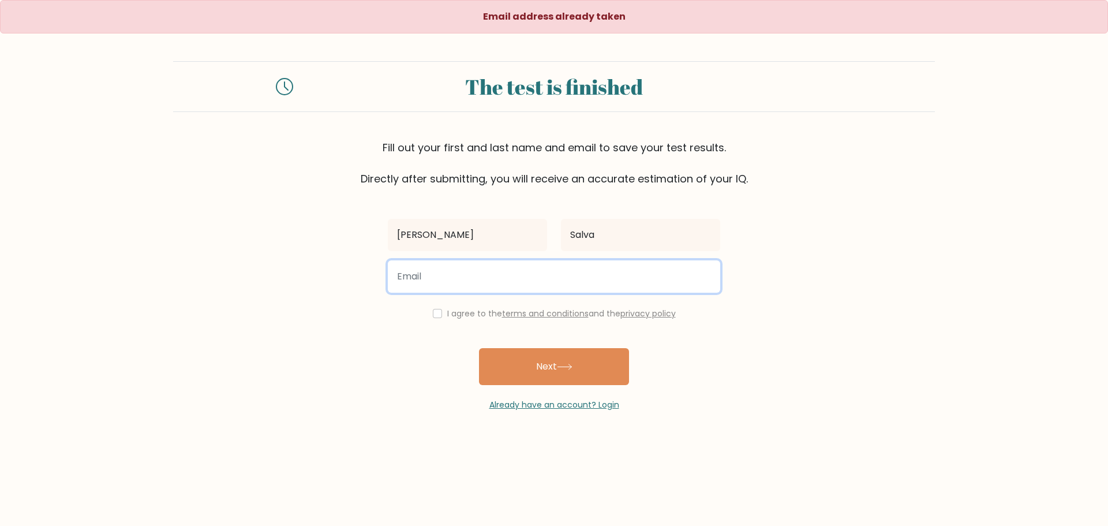
click at [541, 274] on input "email" at bounding box center [554, 276] width 332 height 32
click at [459, 284] on input "email" at bounding box center [554, 276] width 332 height 32
type input "cheesehatdog068@gmail.com"
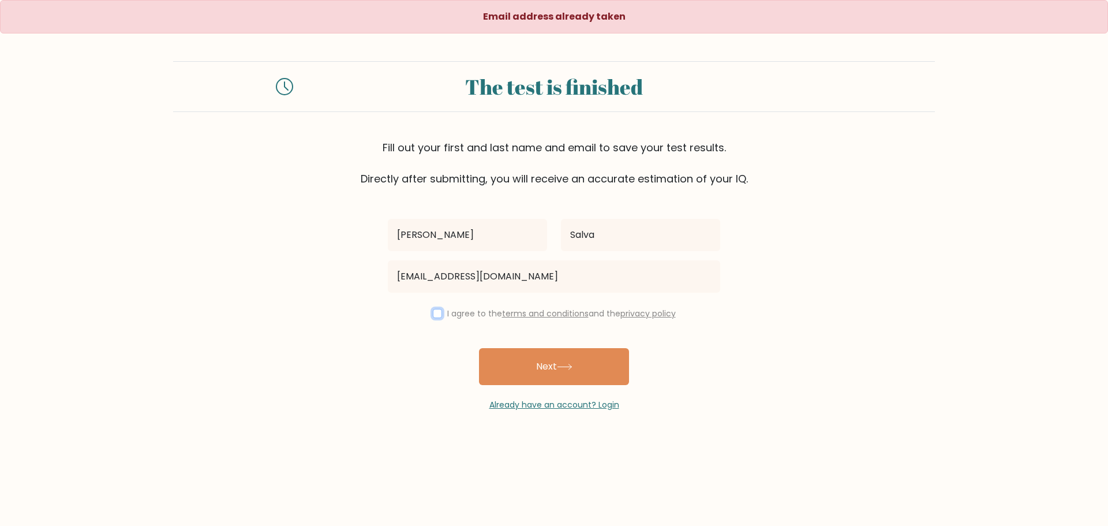
click at [433, 314] on input "checkbox" at bounding box center [437, 313] width 9 height 9
checkbox input "true"
click at [554, 378] on button "Next" at bounding box center [554, 366] width 150 height 37
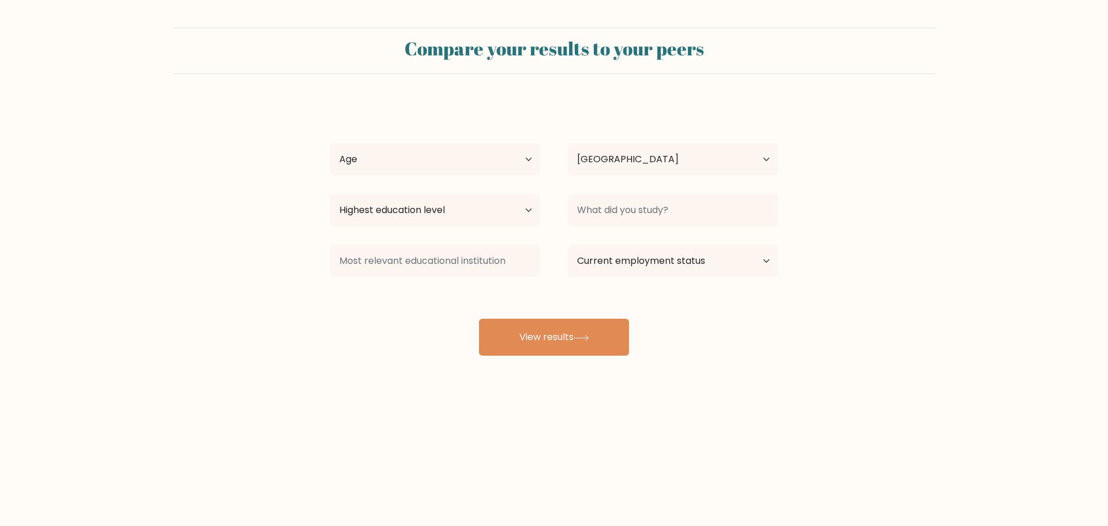
select select "PH"
click at [612, 218] on input at bounding box center [673, 210] width 210 height 32
click at [649, 211] on input at bounding box center [673, 210] width 210 height 32
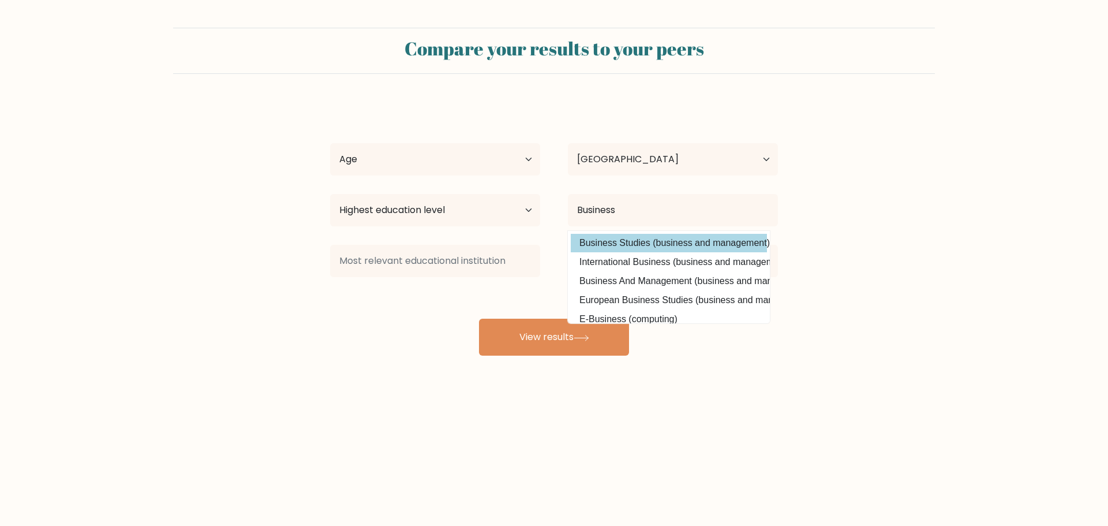
click at [677, 238] on option "Business Studies (business and management)" at bounding box center [669, 243] width 196 height 18
type input "Business Studies"
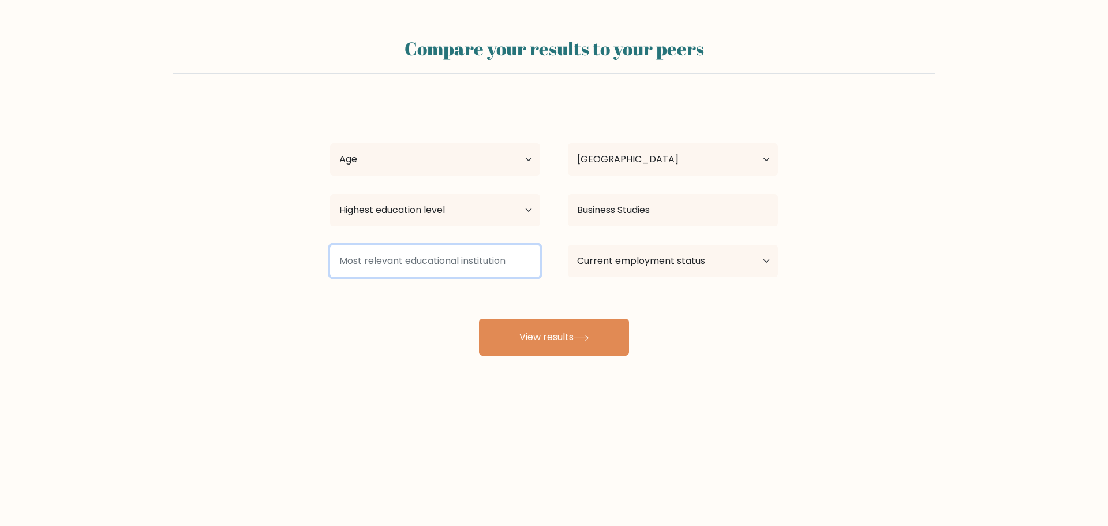
click at [420, 253] on input at bounding box center [435, 261] width 210 height 32
type input "b"
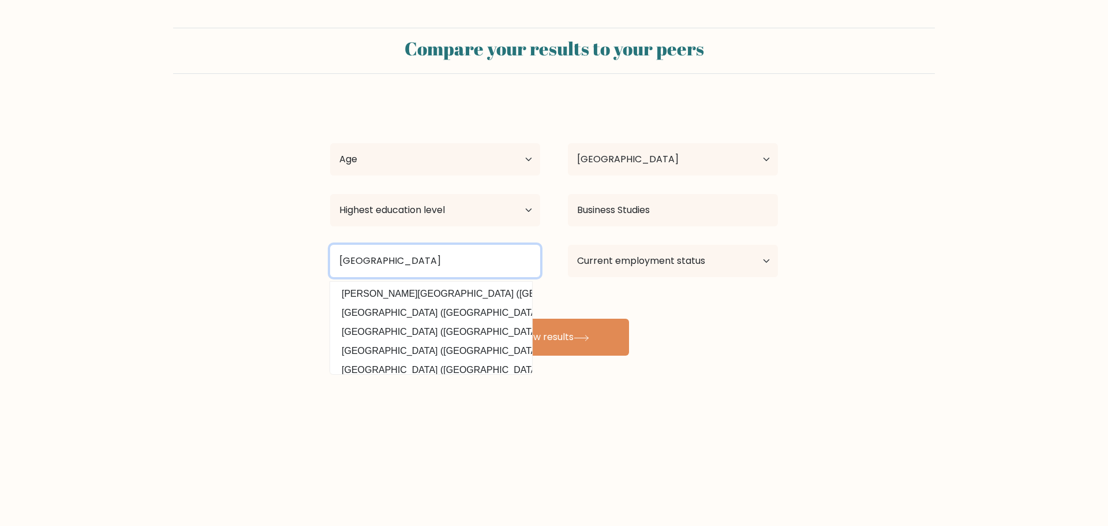
type input "[GEOGRAPHIC_DATA]"
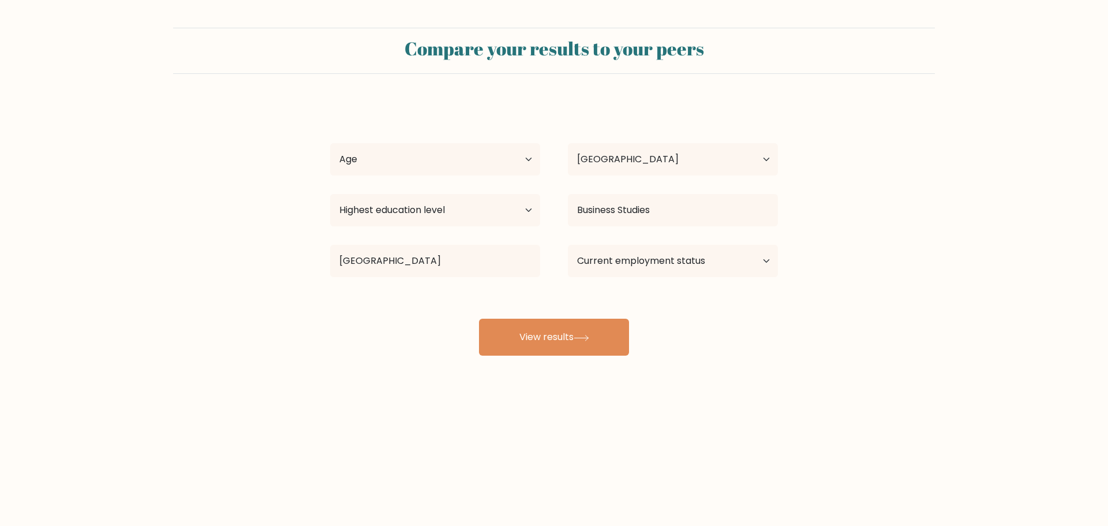
click at [772, 356] on div "[PERSON_NAME] Age Under [DEMOGRAPHIC_DATA] [DEMOGRAPHIC_DATA] [DEMOGRAPHIC_DATA…" at bounding box center [554, 229] width 462 height 254
click at [674, 263] on select "Current employment status Employed Student Retired Other / prefer not to answer" at bounding box center [673, 261] width 210 height 32
select select "employed"
click at [568, 245] on select "Current employment status Employed Student Retired Other / prefer not to answer" at bounding box center [673, 261] width 210 height 32
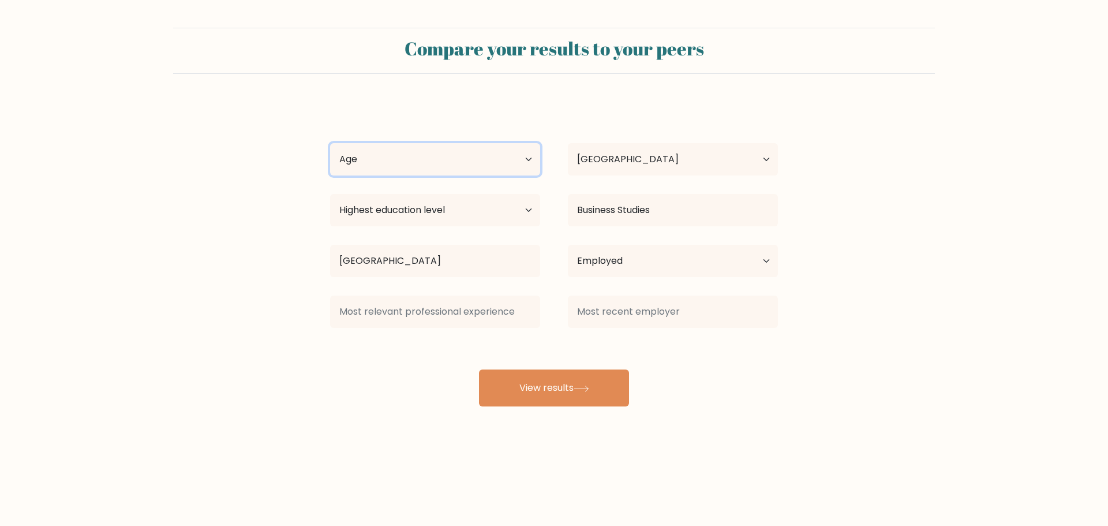
click at [444, 165] on select "Age Under 18 years old 18-24 years old 25-34 years old 35-44 years old 45-54 ye…" at bounding box center [435, 159] width 210 height 32
select select "25_34"
click at [330, 143] on select "Age Under 18 years old 18-24 years old 25-34 years old 35-44 years old 45-54 ye…" at bounding box center [435, 159] width 210 height 32
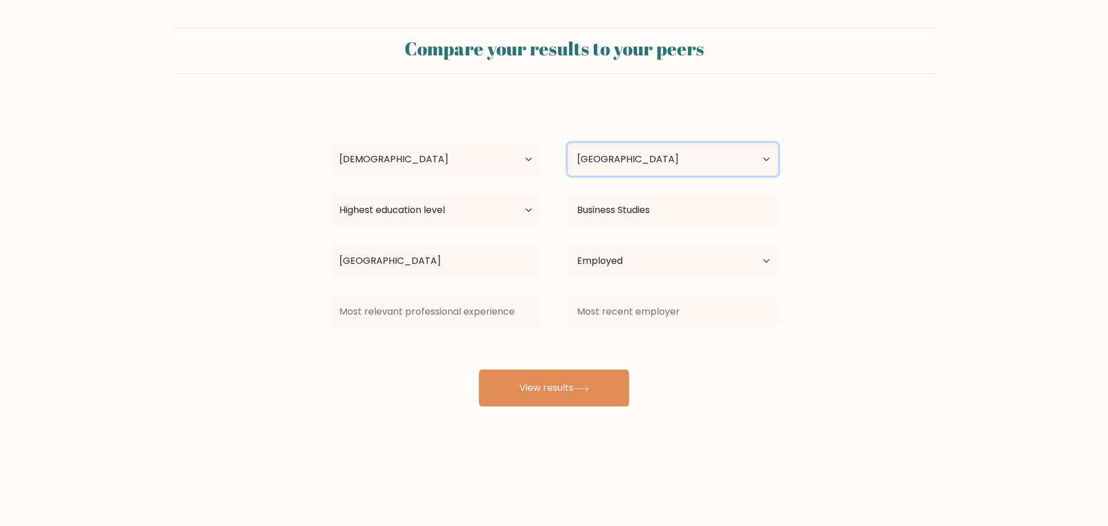
click at [639, 164] on select "Country Afghanistan Albania Algeria American Samoa Andorra Angola Anguilla Anta…" at bounding box center [673, 159] width 210 height 32
click at [877, 215] on form "Compare your results to your peers Barbet Jane Salva Age Under 18 years old 18-…" at bounding box center [554, 217] width 1108 height 379
click at [472, 215] on select "Highest education level No schooling Primary Lower Secondary Upper Secondary Oc…" at bounding box center [435, 210] width 210 height 32
select select "bachelors_degree"
click at [330, 194] on select "Highest education level No schooling Primary Lower Secondary Upper Secondary Oc…" at bounding box center [435, 210] width 210 height 32
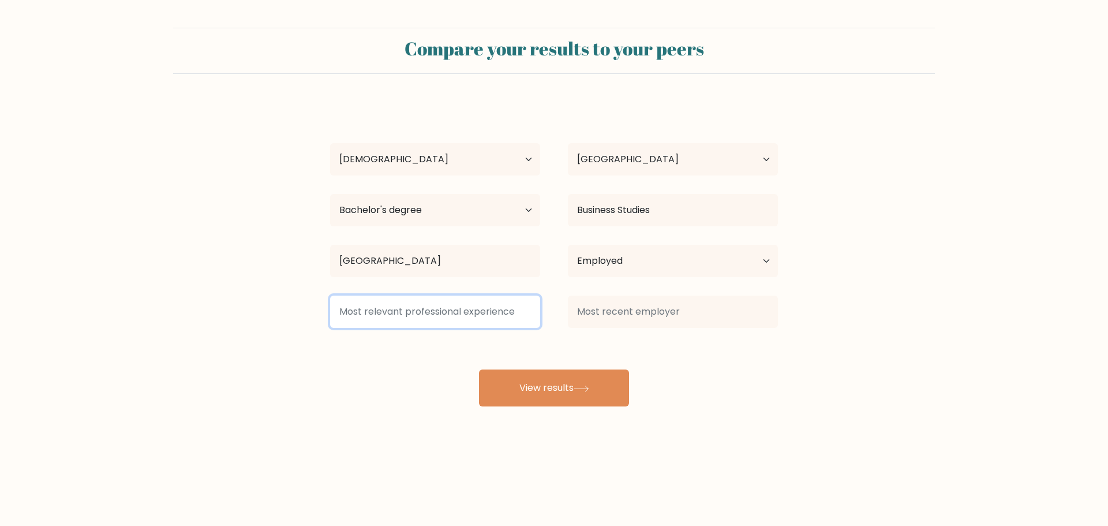
click at [423, 312] on input at bounding box center [435, 312] width 210 height 32
type input "E"
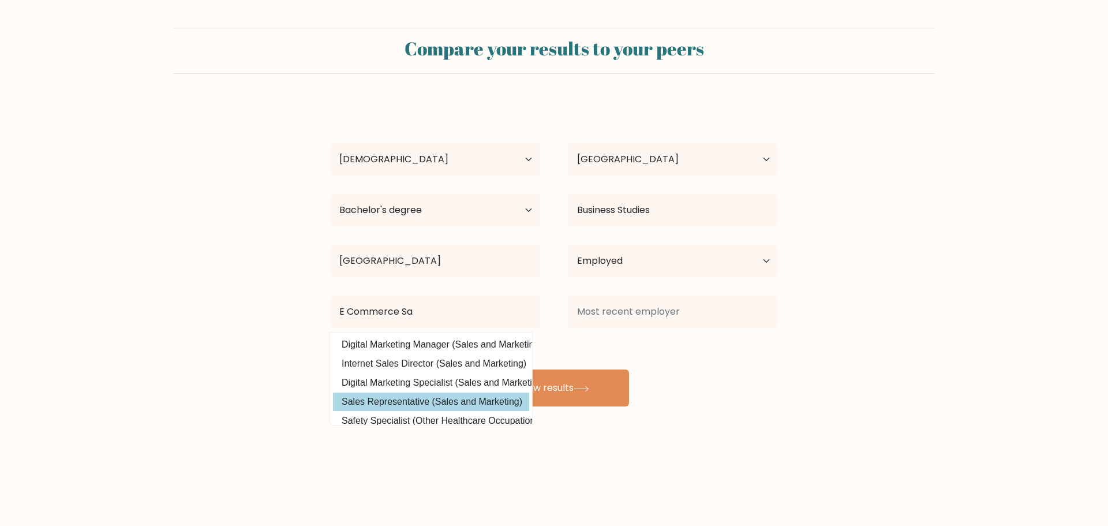
click at [433, 403] on option "Sales Representative (Sales and Marketing)" at bounding box center [431, 402] width 196 height 18
type input "Sales Representative"
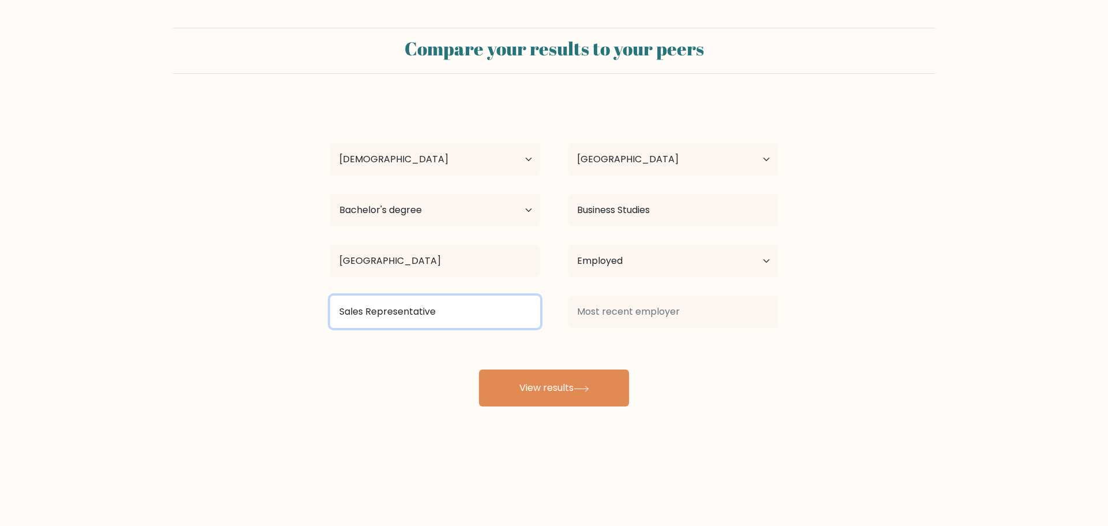
click at [481, 315] on input "Sales Representative" at bounding box center [435, 312] width 210 height 32
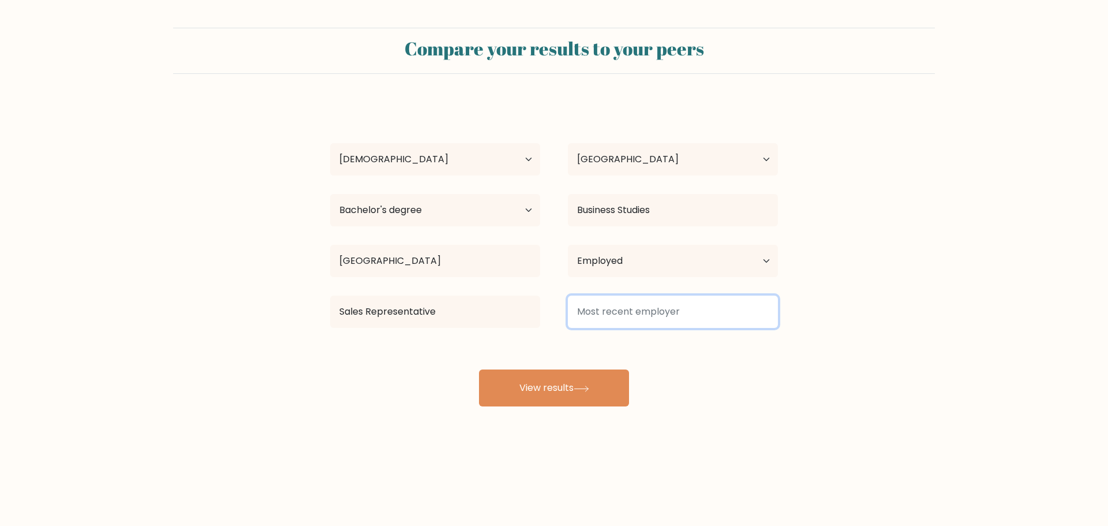
click at [627, 315] on input at bounding box center [673, 312] width 210 height 32
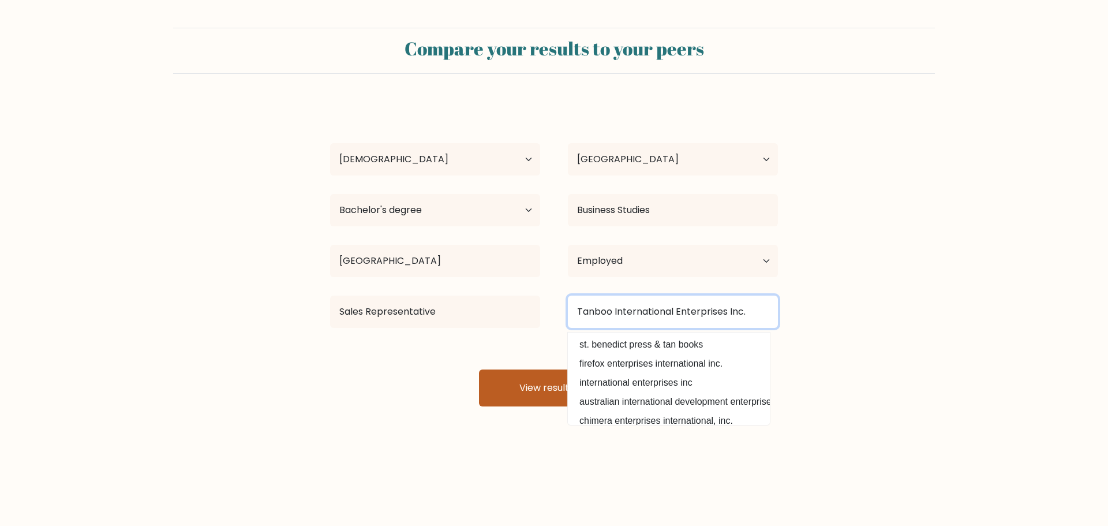
type input "Tanboo International Enterprises Inc."
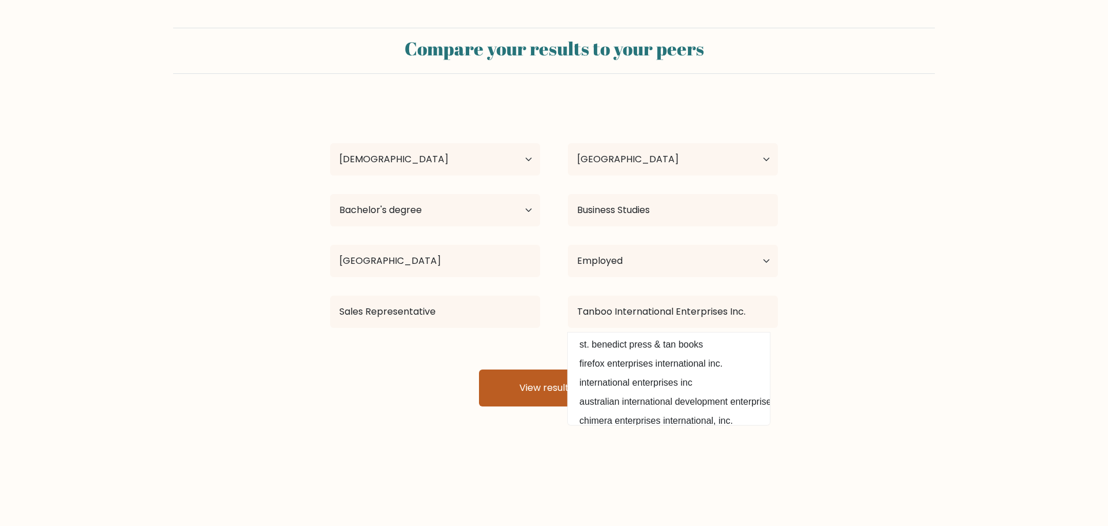
click at [549, 385] on button "View results" at bounding box center [554, 387] width 150 height 37
